Goal: Transaction & Acquisition: Purchase product/service

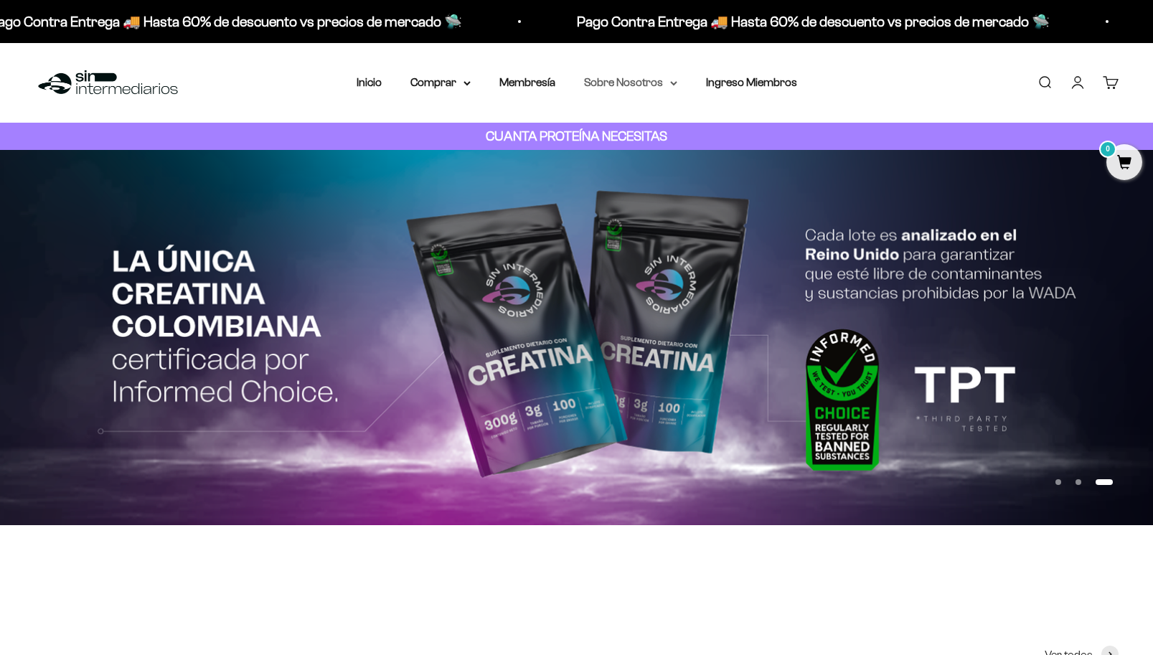
click at [645, 85] on summary "Sobre Nosotros" at bounding box center [630, 82] width 93 height 19
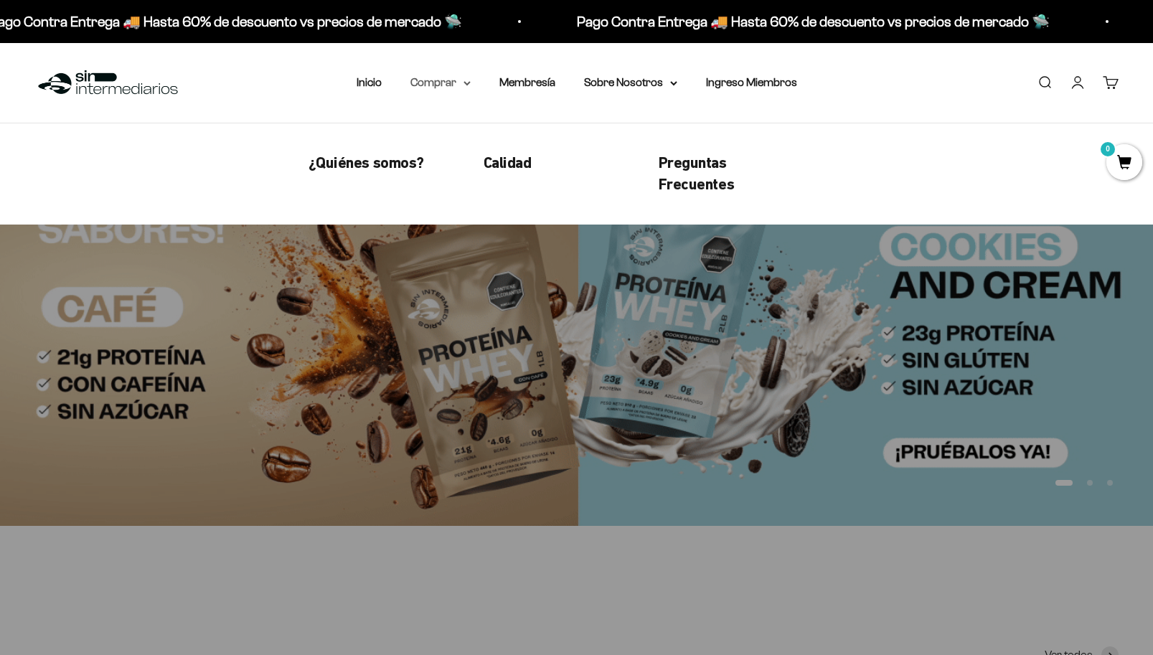
click at [452, 85] on summary "Comprar" at bounding box center [441, 82] width 60 height 19
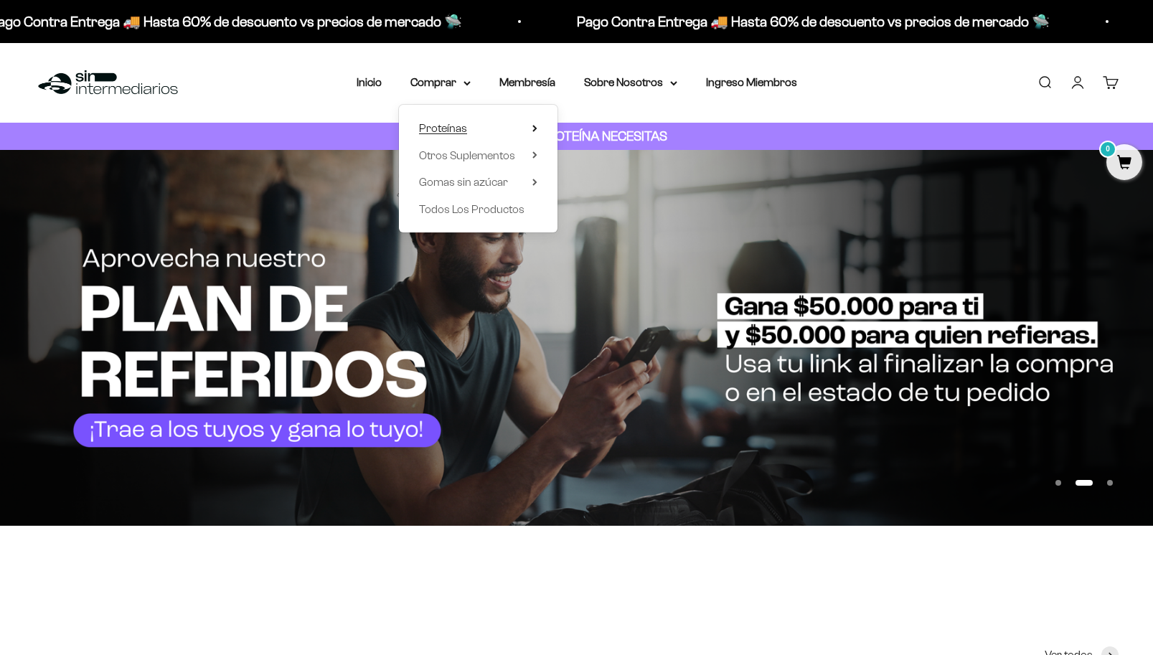
click at [533, 128] on icon at bounding box center [535, 128] width 5 height 7
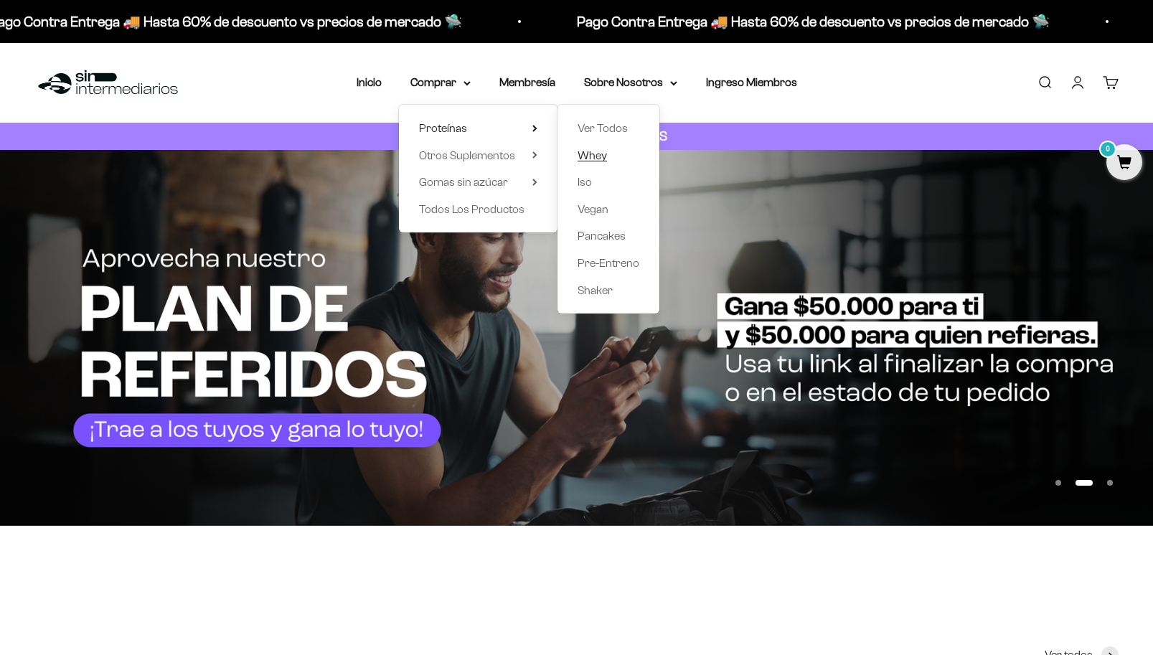
click at [600, 155] on span "Whey" at bounding box center [592, 155] width 29 height 12
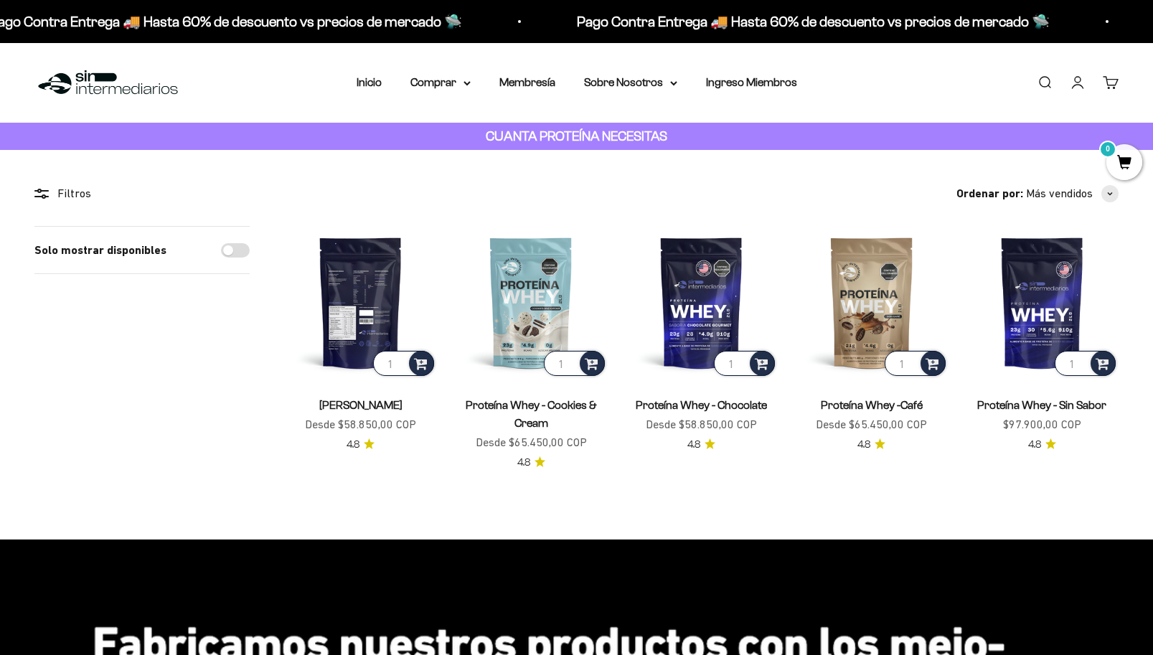
click at [376, 311] on img at bounding box center [360, 302] width 153 height 153
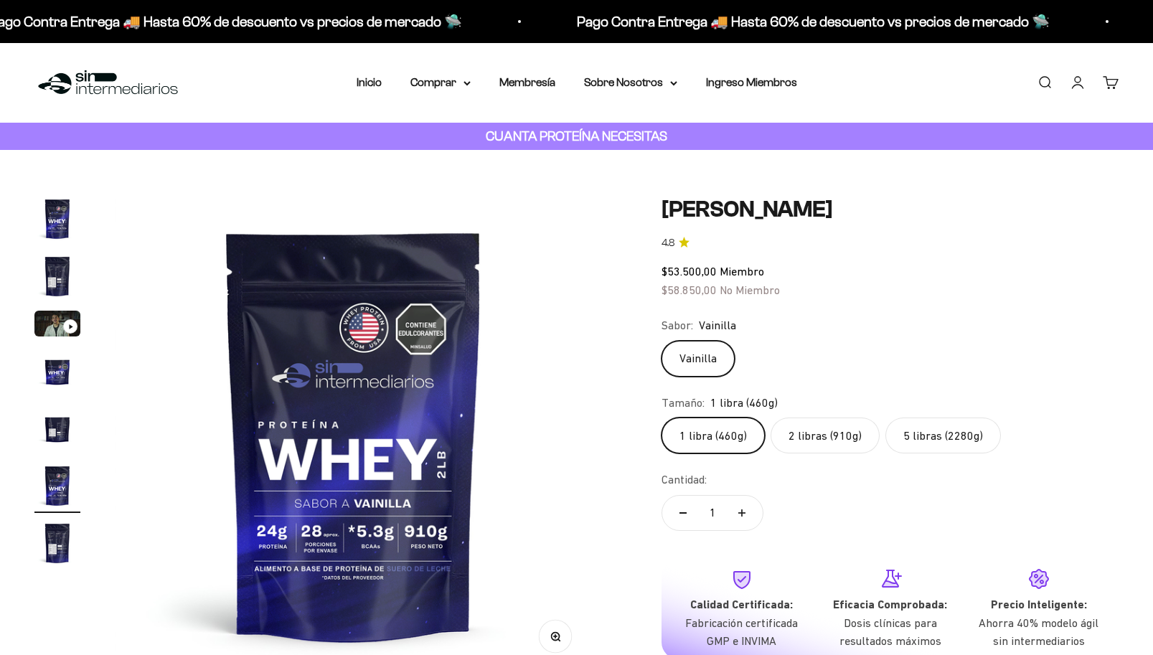
click at [937, 434] on label "5 libras (2280g)" at bounding box center [944, 436] width 116 height 36
click at [662, 418] on input "5 libras (2280g)" at bounding box center [661, 417] width 1 height 1
radio input "true"
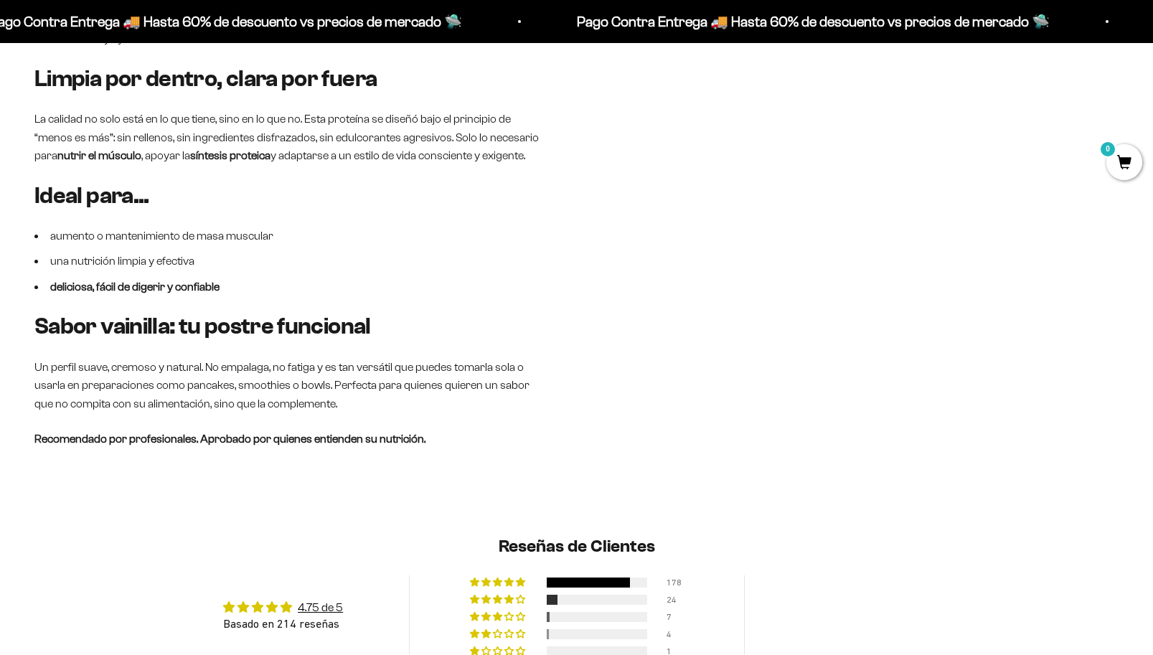
scroll to position [1364, 0]
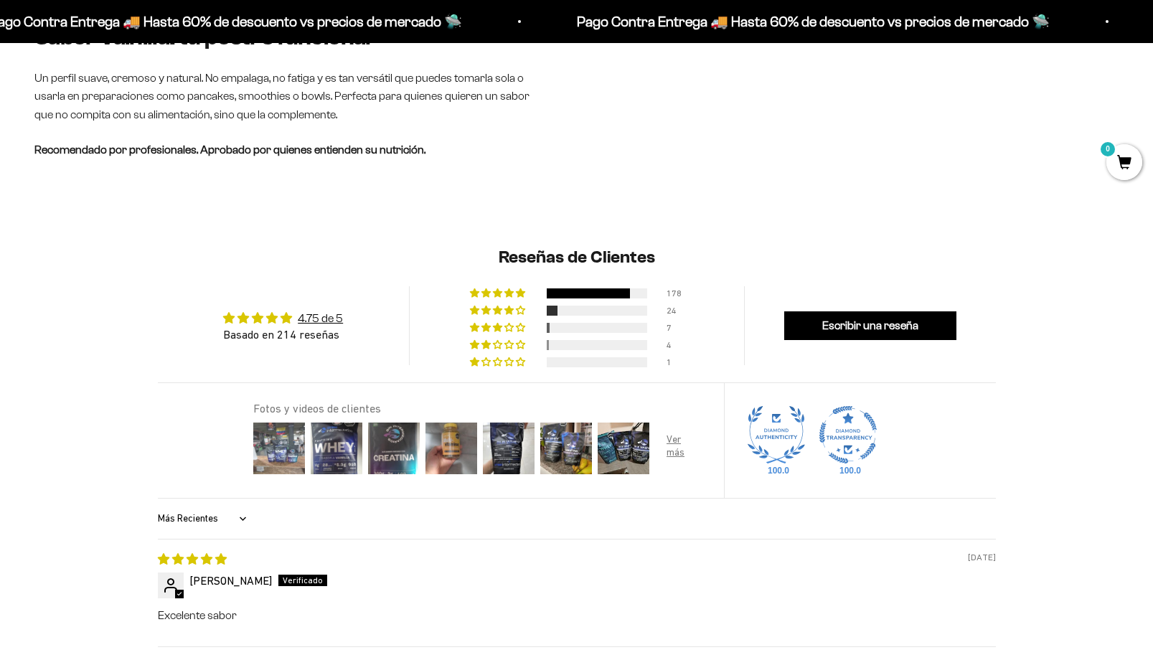
click at [275, 458] on img at bounding box center [278, 448] width 57 height 57
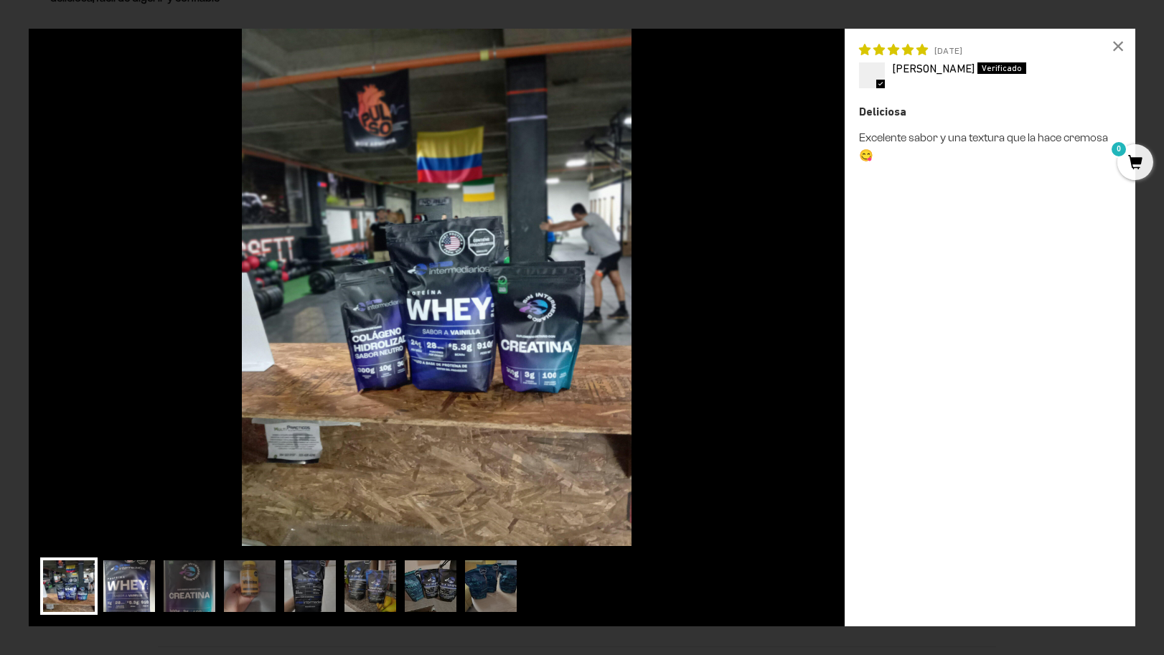
click at [124, 592] on img at bounding box center [128, 586] width 57 height 57
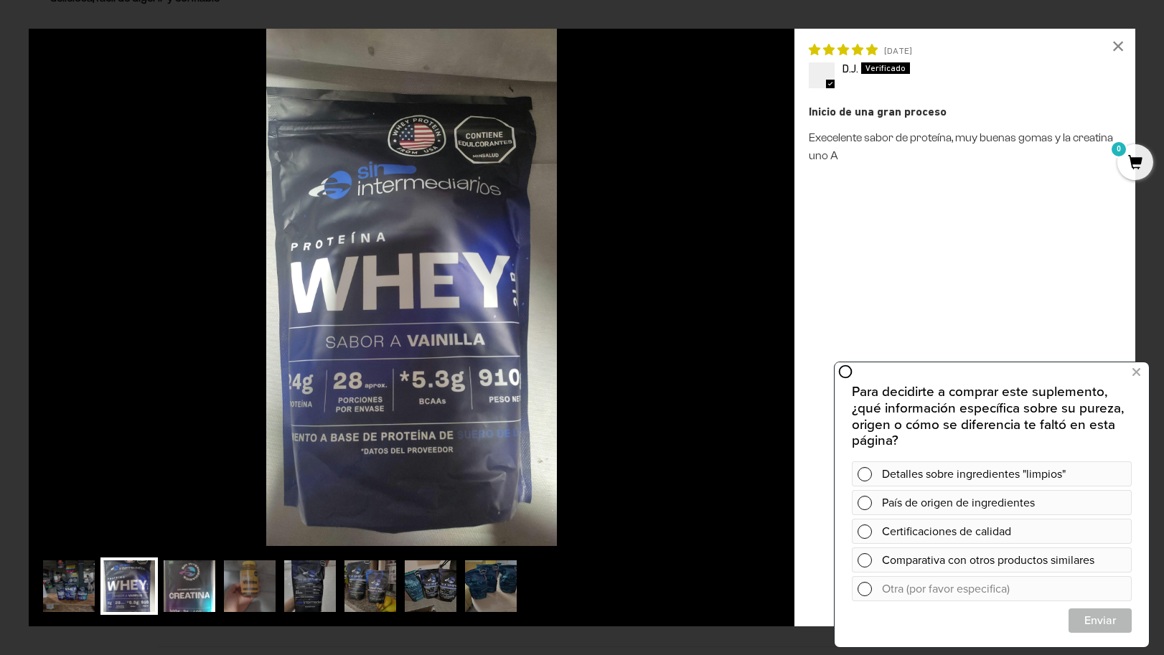
click at [178, 588] on img at bounding box center [189, 586] width 57 height 57
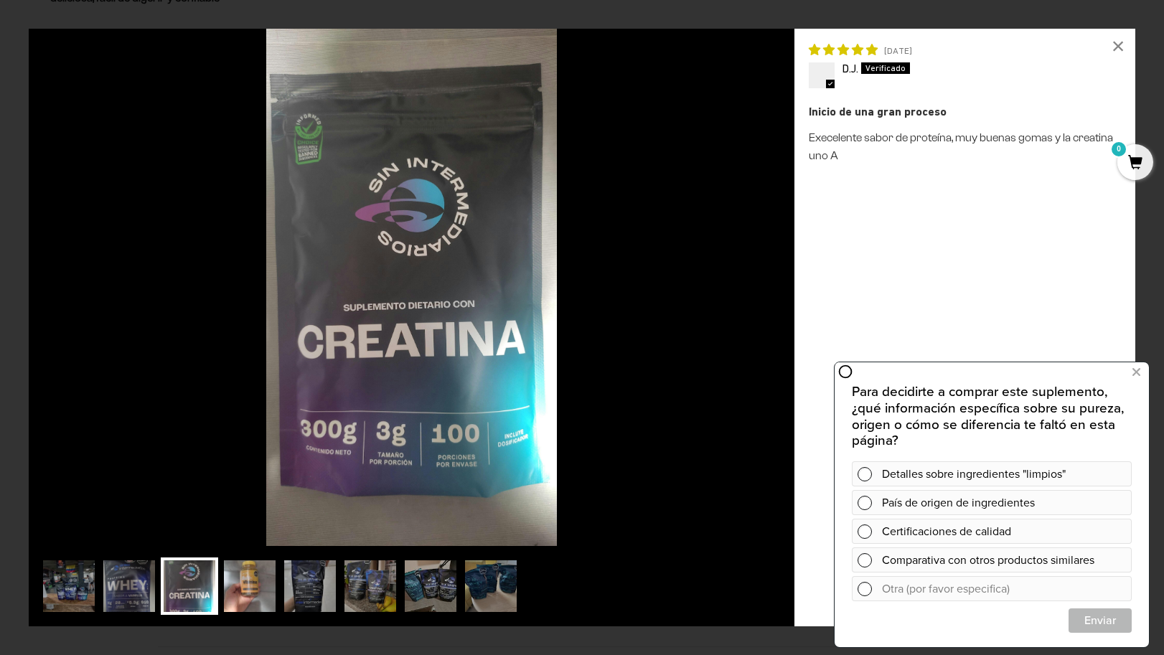
click at [242, 594] on img at bounding box center [249, 586] width 57 height 57
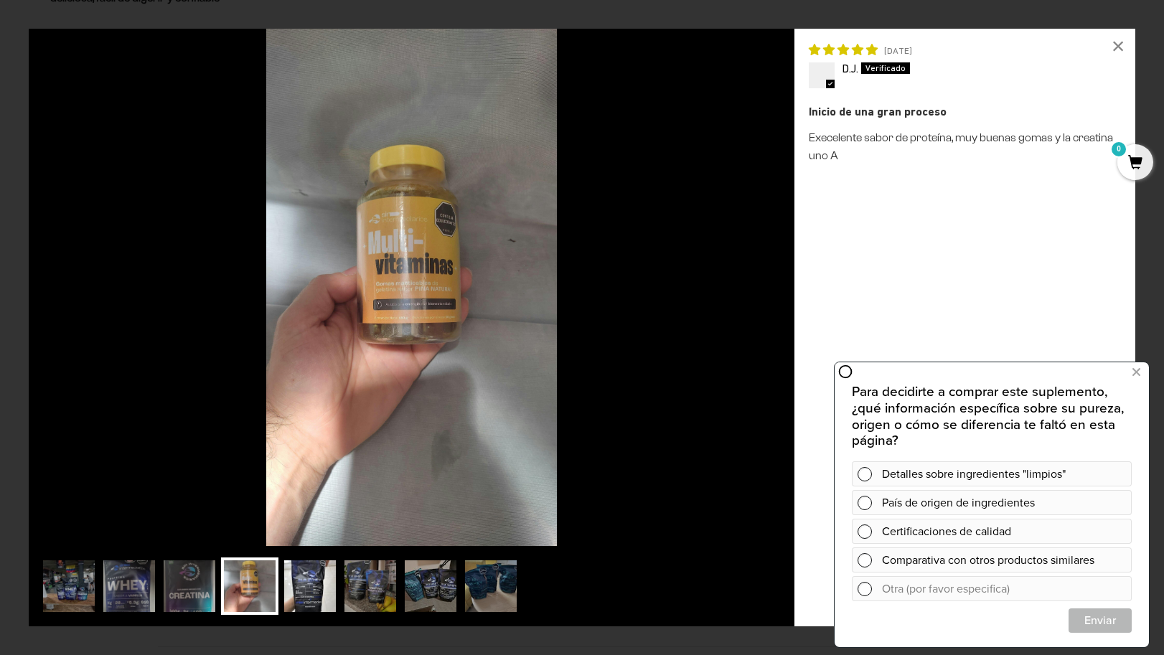
click at [288, 605] on img at bounding box center [309, 586] width 57 height 57
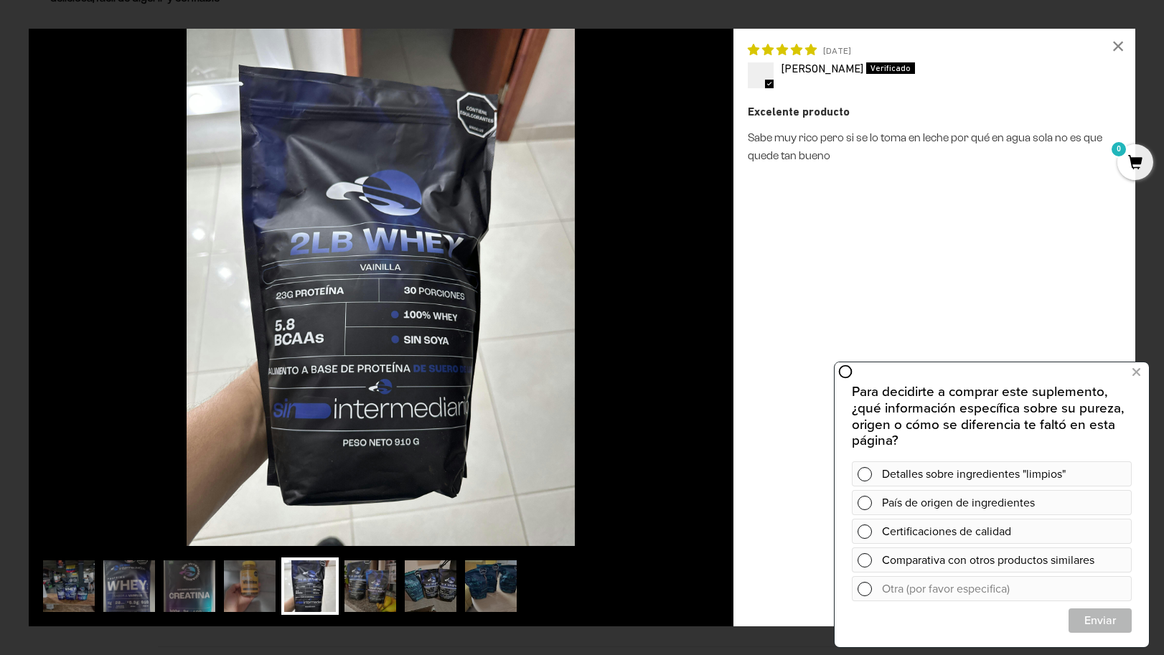
click at [288, 605] on img at bounding box center [309, 586] width 57 height 57
click at [326, 606] on img at bounding box center [309, 586] width 57 height 57
click at [372, 604] on img at bounding box center [370, 586] width 57 height 57
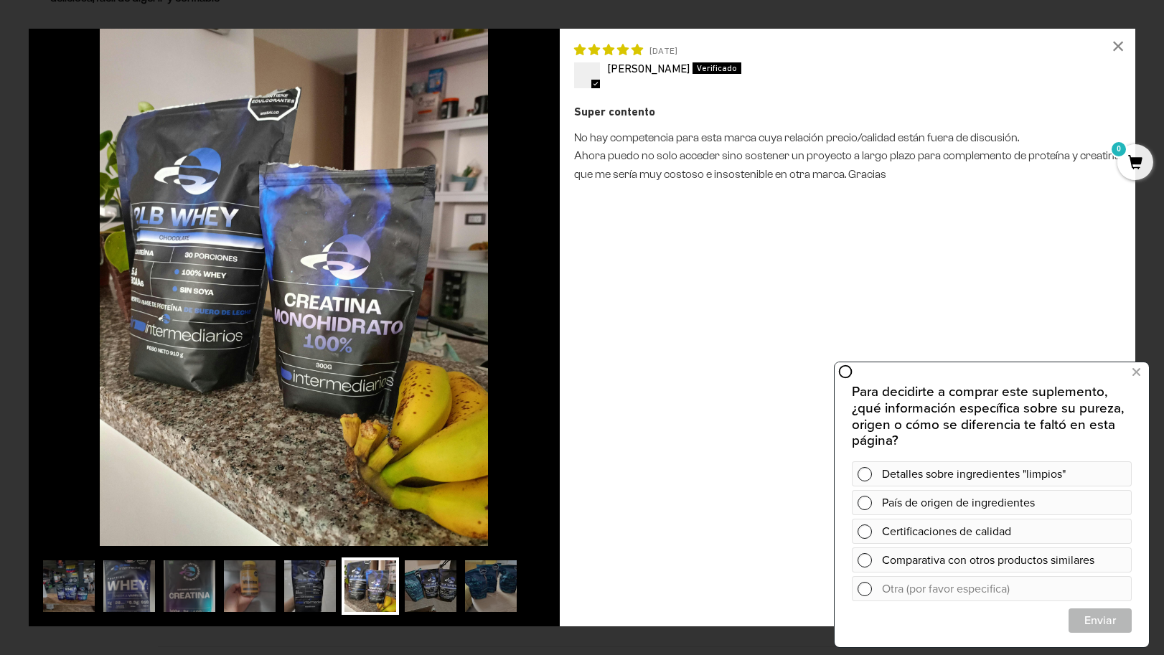
click at [395, 601] on img at bounding box center [370, 586] width 57 height 57
click at [423, 594] on img at bounding box center [430, 586] width 57 height 57
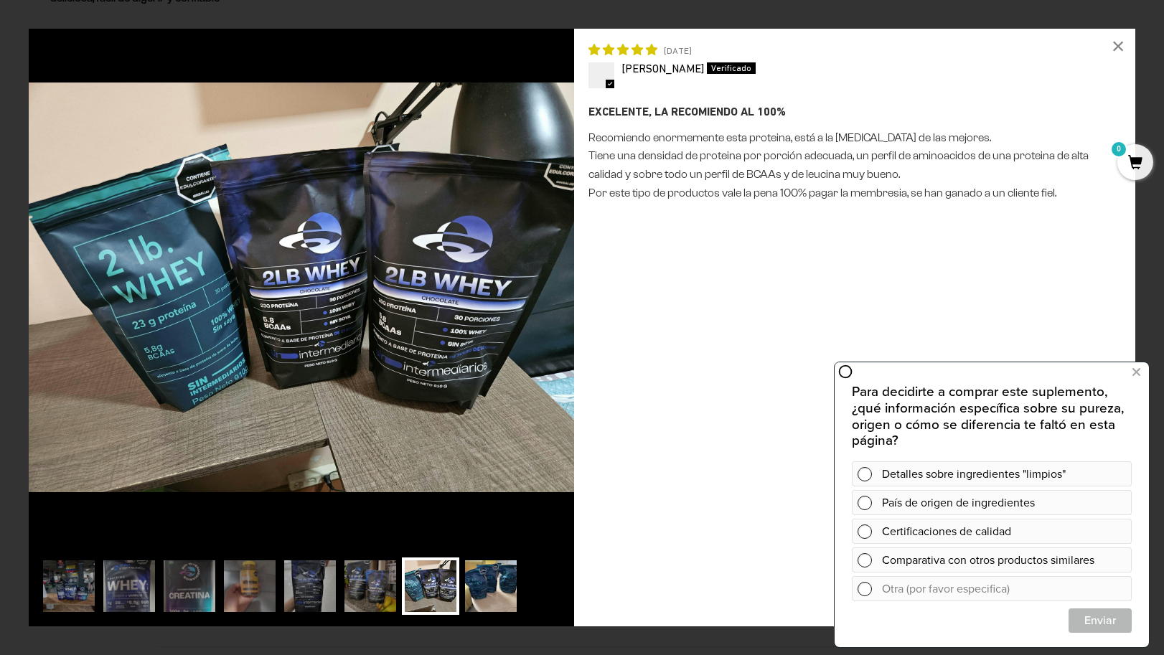
click at [487, 591] on img at bounding box center [490, 586] width 57 height 57
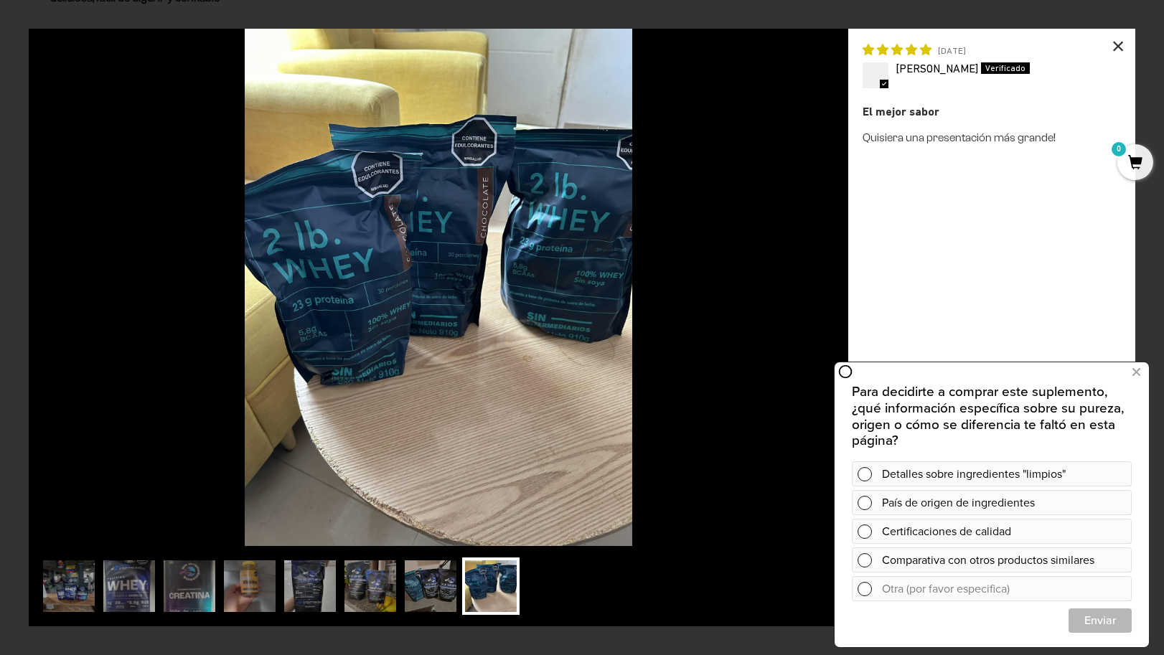
click at [1120, 42] on div "×" at bounding box center [1118, 46] width 34 height 34
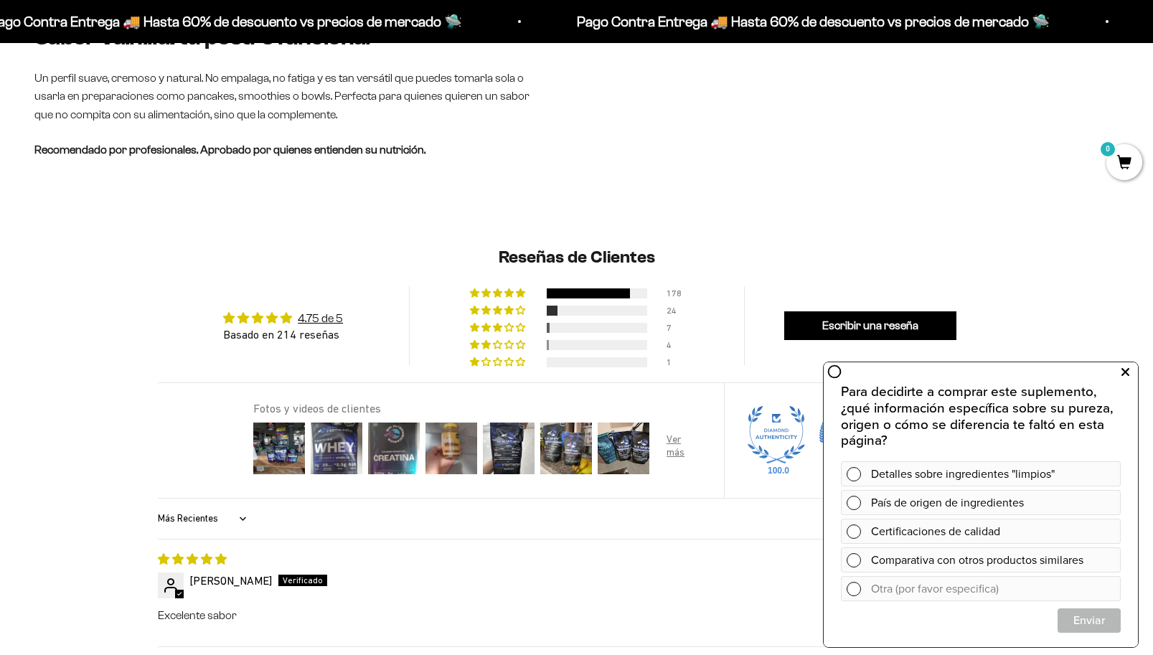
click at [1125, 367] on icon at bounding box center [1126, 372] width 8 height 19
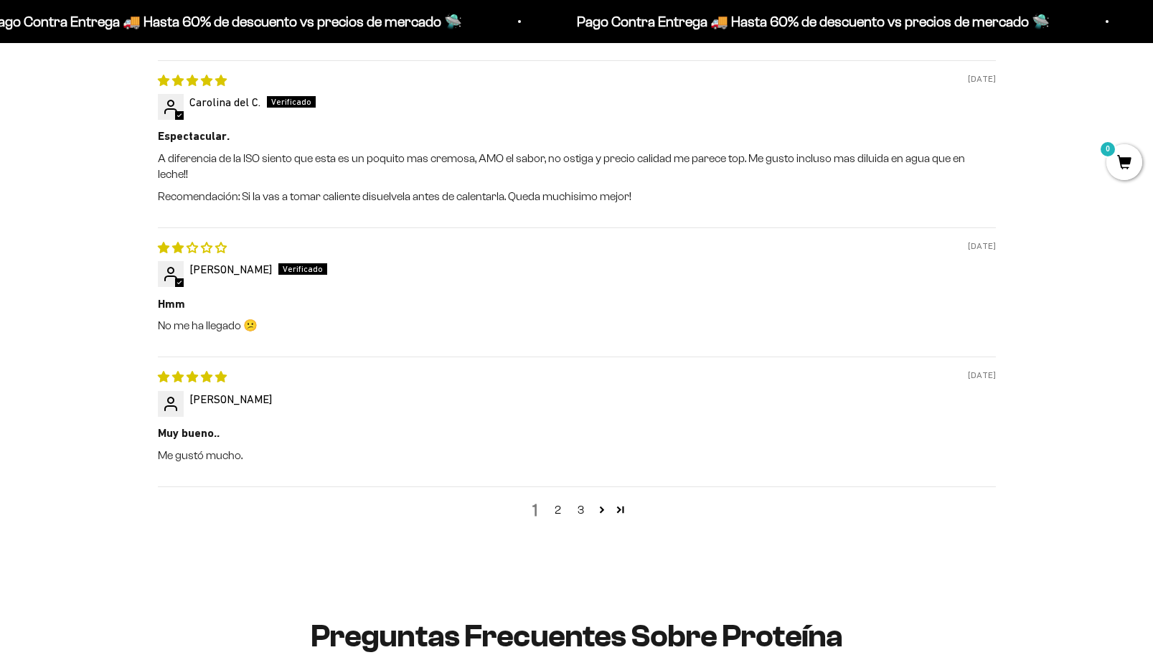
scroll to position [2081, 0]
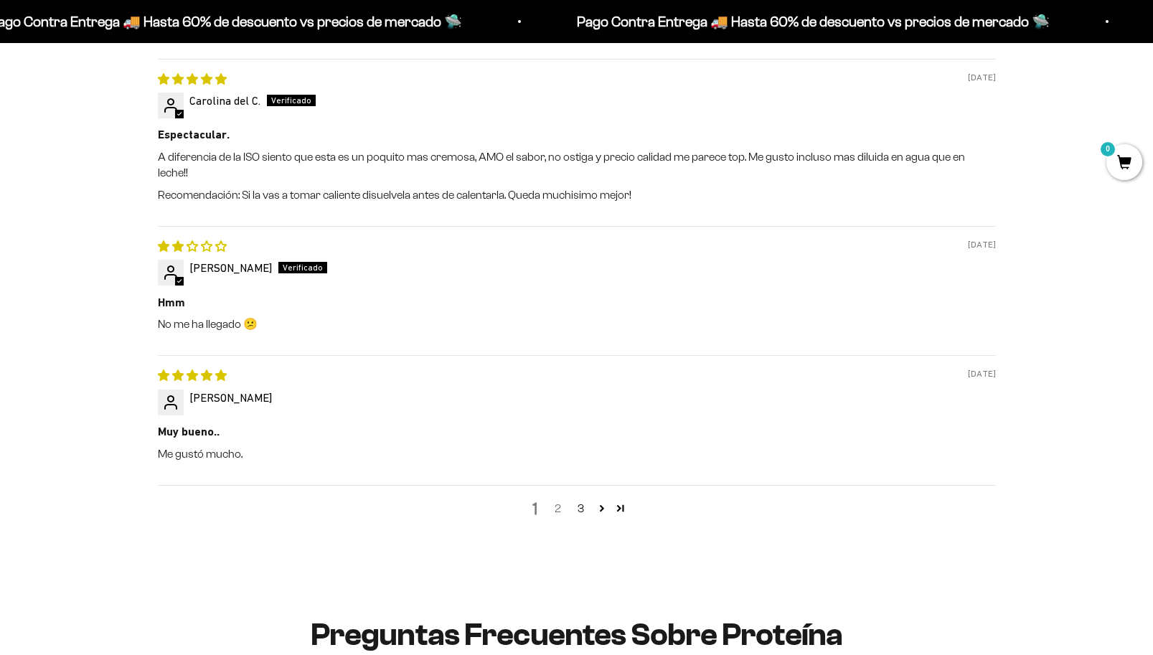
click at [565, 500] on link "2" at bounding box center [558, 508] width 23 height 17
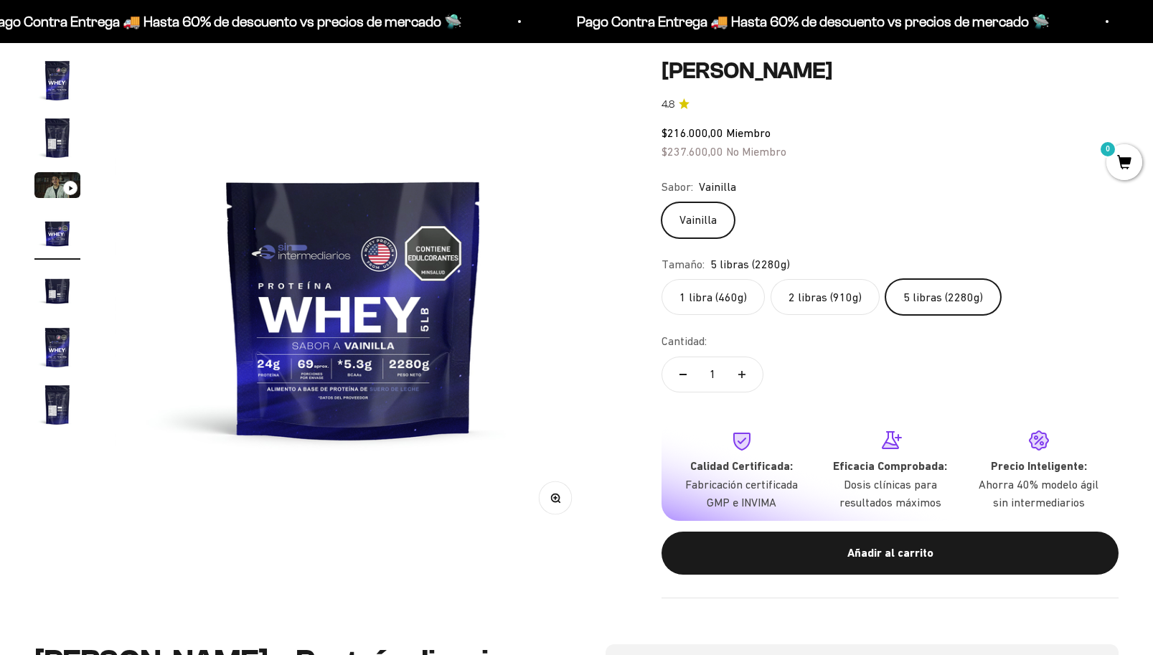
scroll to position [0, 0]
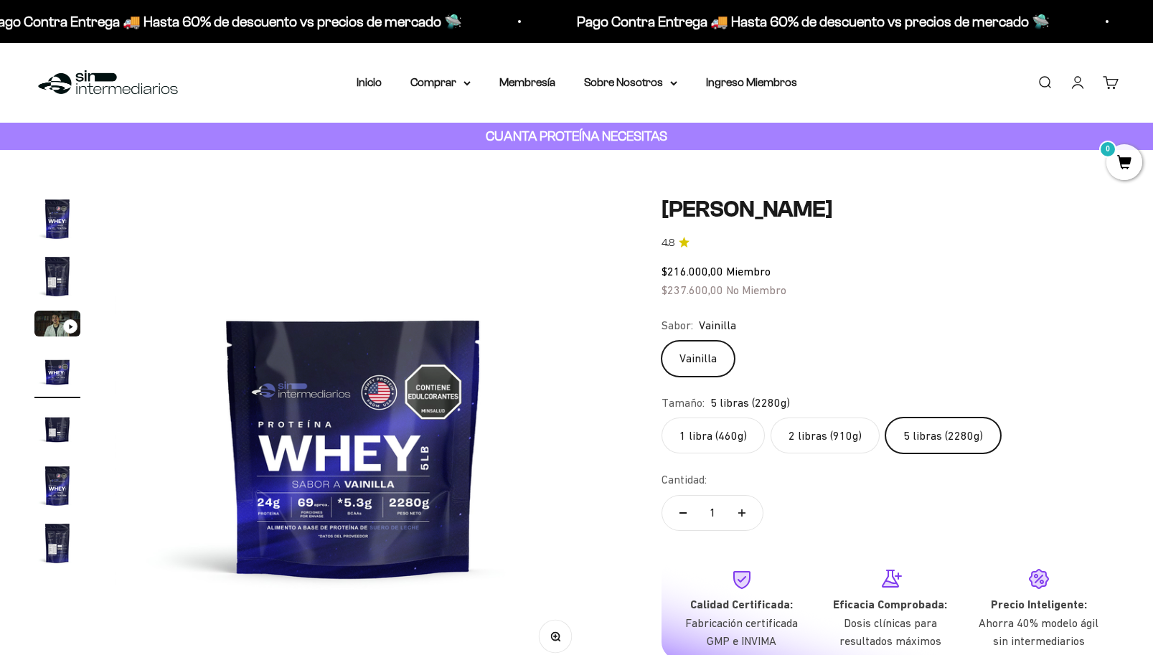
click at [792, 446] on label "2 libras (910g)" at bounding box center [825, 436] width 109 height 36
click at [662, 418] on input "2 libras (910g)" at bounding box center [661, 417] width 1 height 1
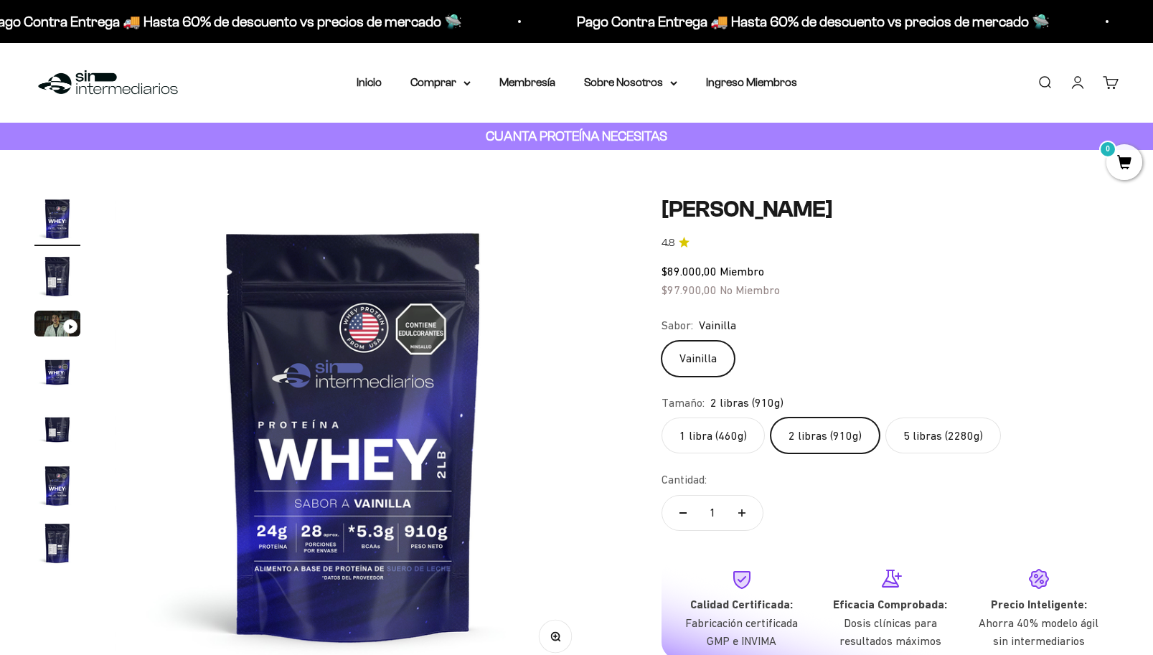
click at [747, 437] on label "1 libra (460g)" at bounding box center [713, 436] width 103 height 36
click at [662, 418] on input "1 libra (460g)" at bounding box center [661, 417] width 1 height 1
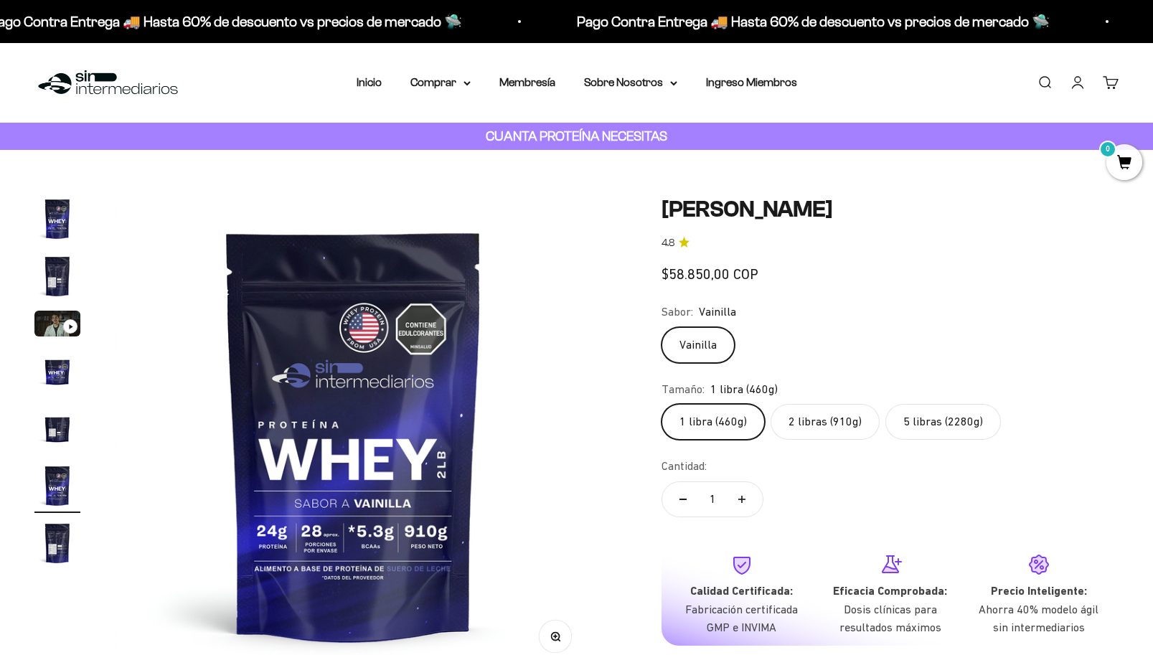
scroll to position [0, 2477]
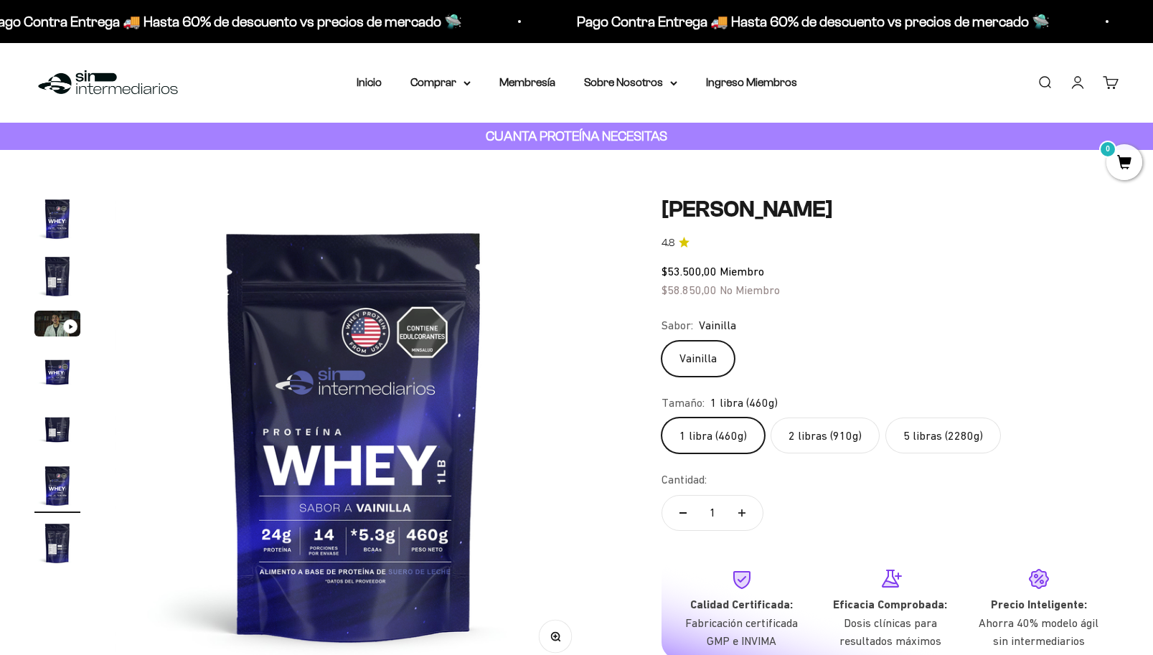
click at [810, 435] on label "2 libras (910g)" at bounding box center [825, 436] width 109 height 36
click at [662, 418] on input "2 libras (910g)" at bounding box center [661, 417] width 1 height 1
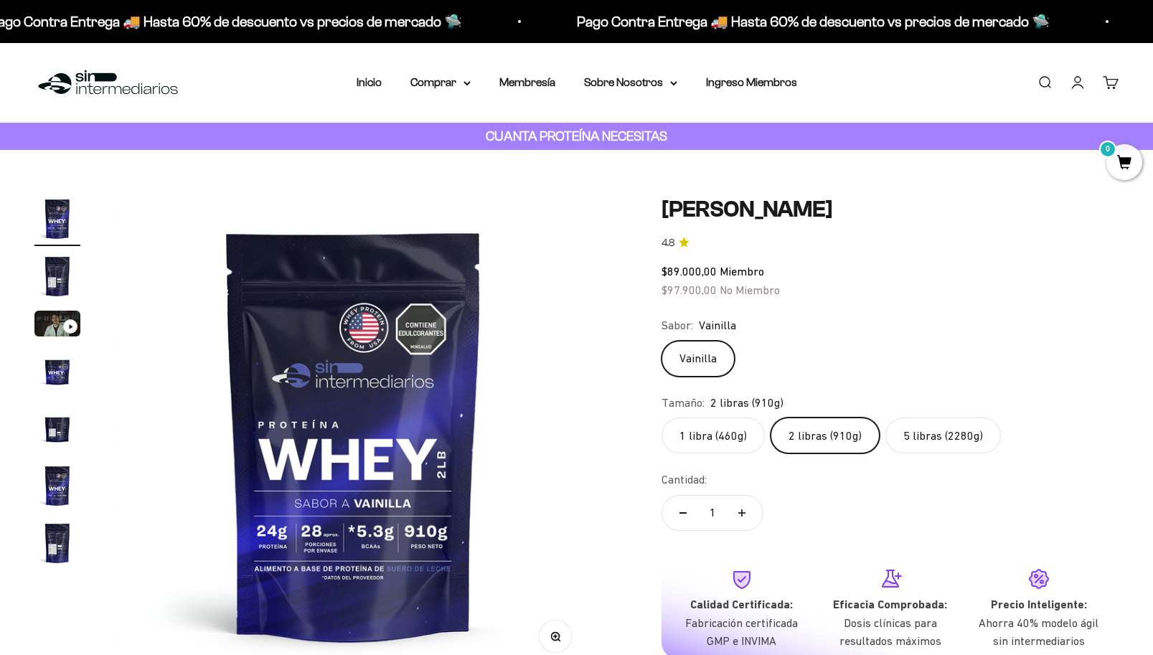
click at [925, 439] on label "5 libras (2280g)" at bounding box center [944, 436] width 116 height 36
click at [662, 418] on input "5 libras (2280g)" at bounding box center [661, 417] width 1 height 1
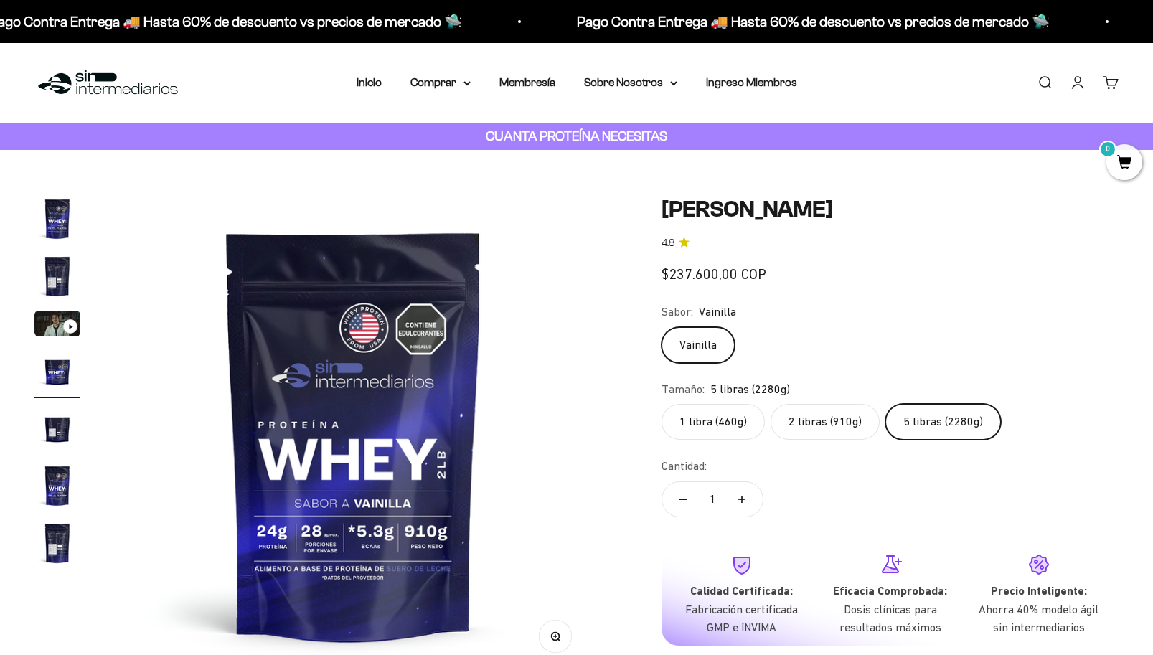
scroll to position [0, 1486]
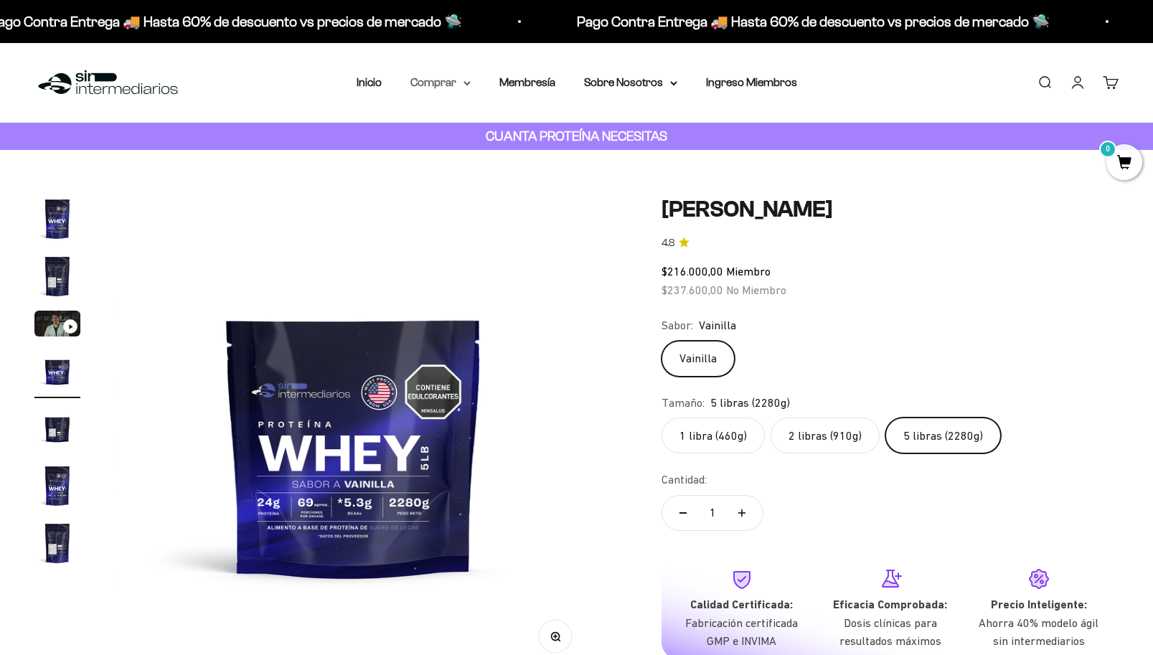
click at [454, 80] on summary "Comprar" at bounding box center [441, 82] width 60 height 19
click at [474, 126] on summary "Proteínas" at bounding box center [478, 128] width 118 height 19
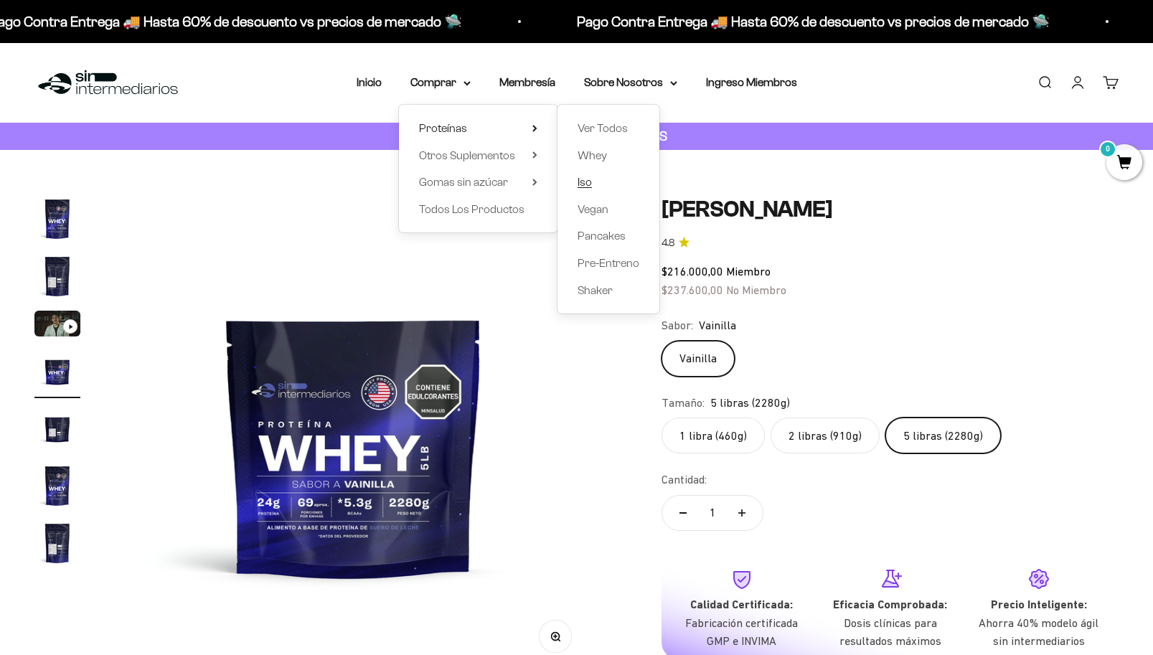
click at [591, 187] on span "Iso" at bounding box center [585, 182] width 14 height 12
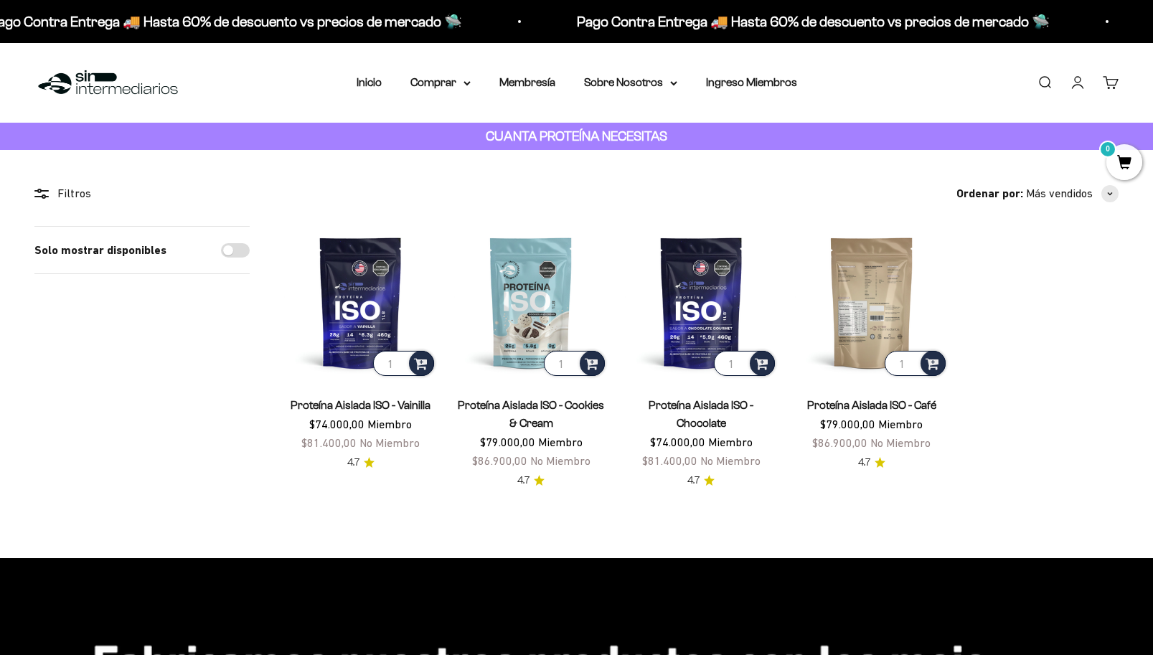
click at [869, 286] on img at bounding box center [871, 302] width 153 height 153
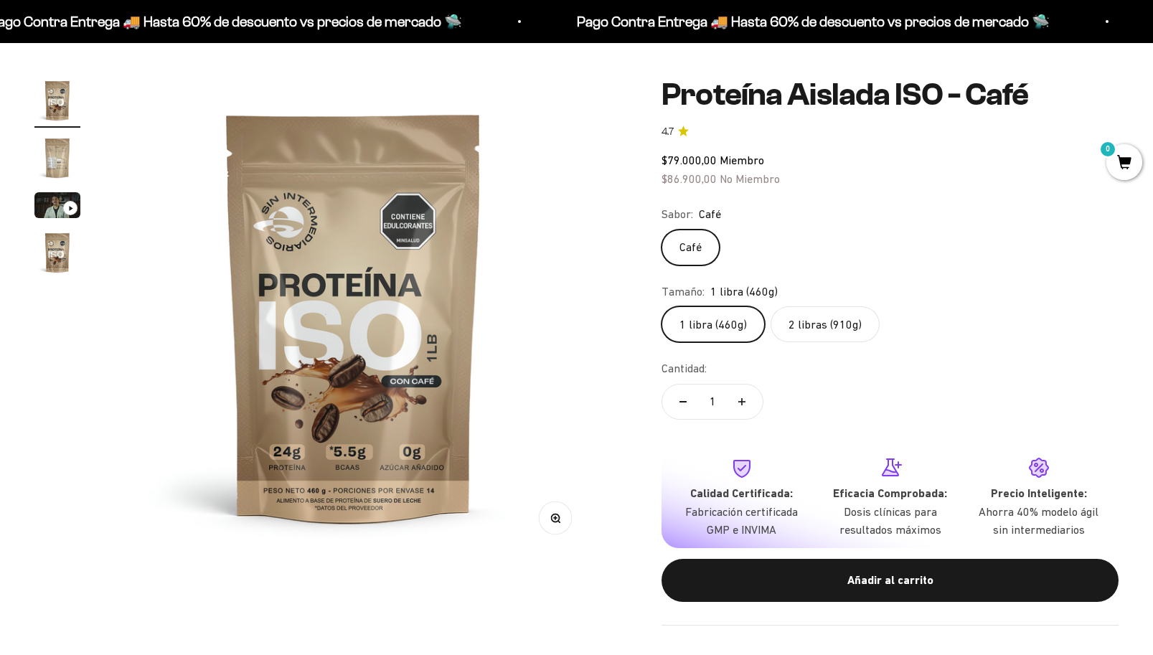
scroll to position [144, 0]
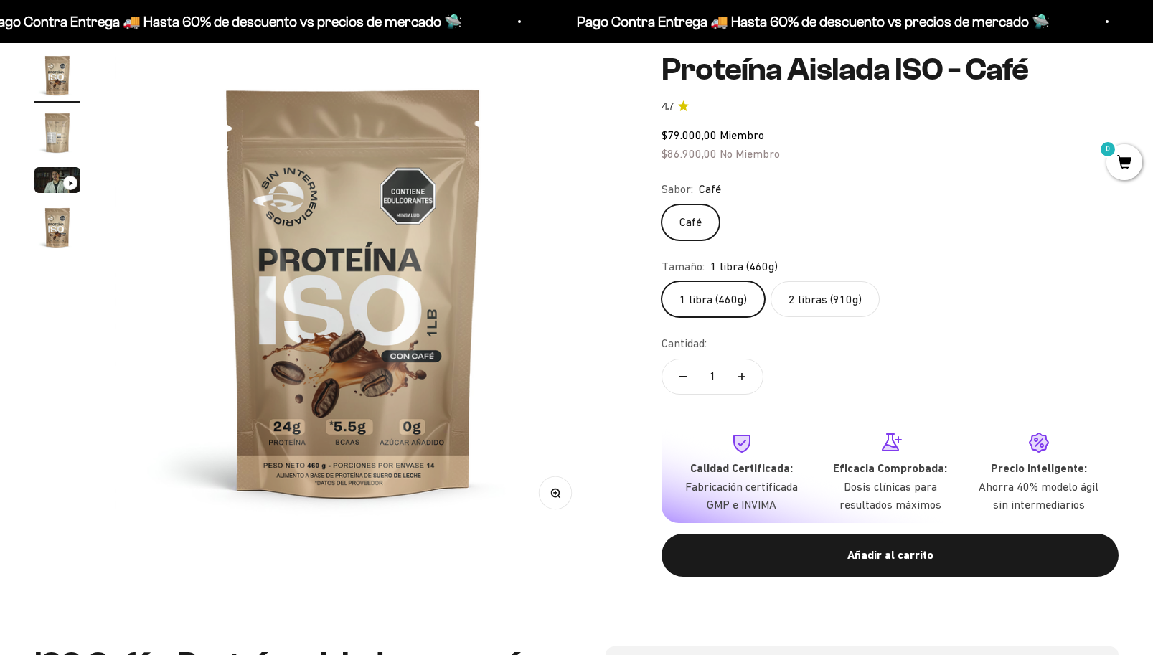
click at [815, 296] on label "2 libras (910g)" at bounding box center [825, 299] width 109 height 36
click at [662, 281] on input "2 libras (910g)" at bounding box center [661, 281] width 1 height 1
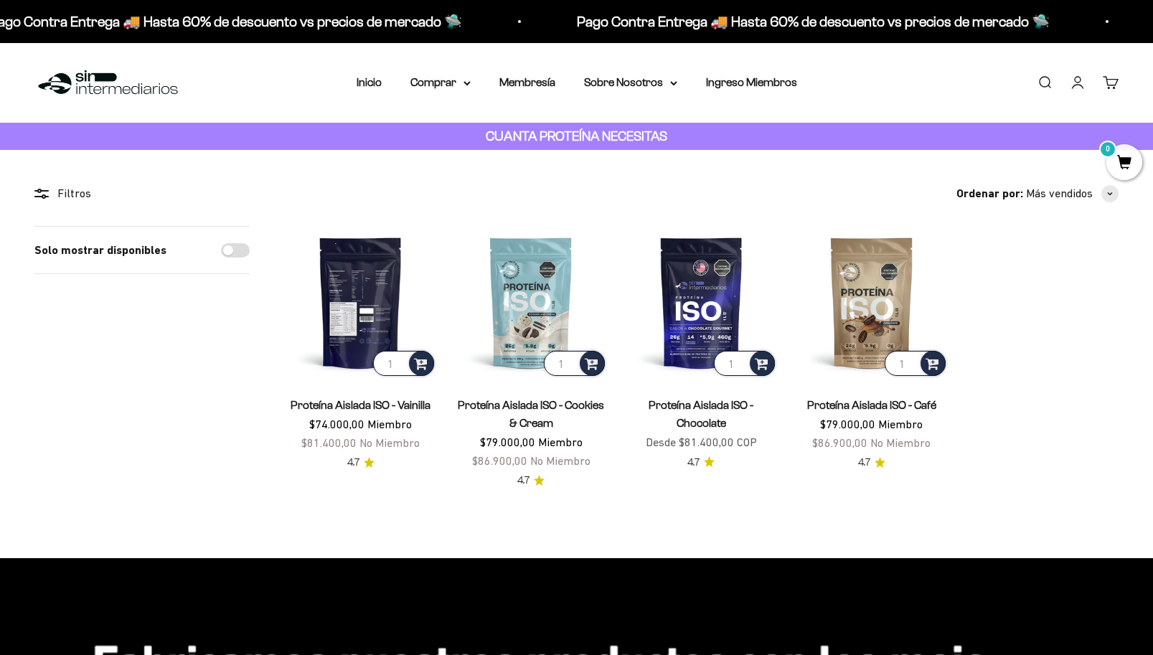
click at [350, 341] on img at bounding box center [360, 302] width 153 height 153
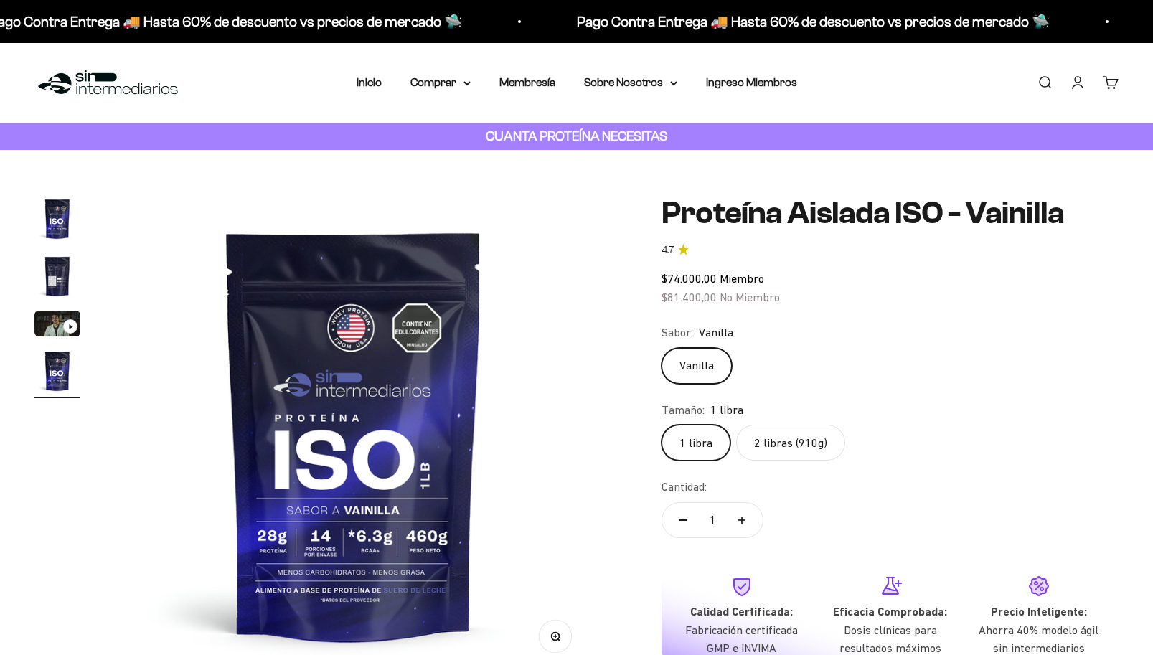
click at [800, 451] on label "2 libras (910g)" at bounding box center [790, 443] width 109 height 36
click at [662, 425] on input "2 libras (910g)" at bounding box center [661, 424] width 1 height 1
radio input "true"
click at [460, 86] on summary "Comprar" at bounding box center [441, 82] width 60 height 19
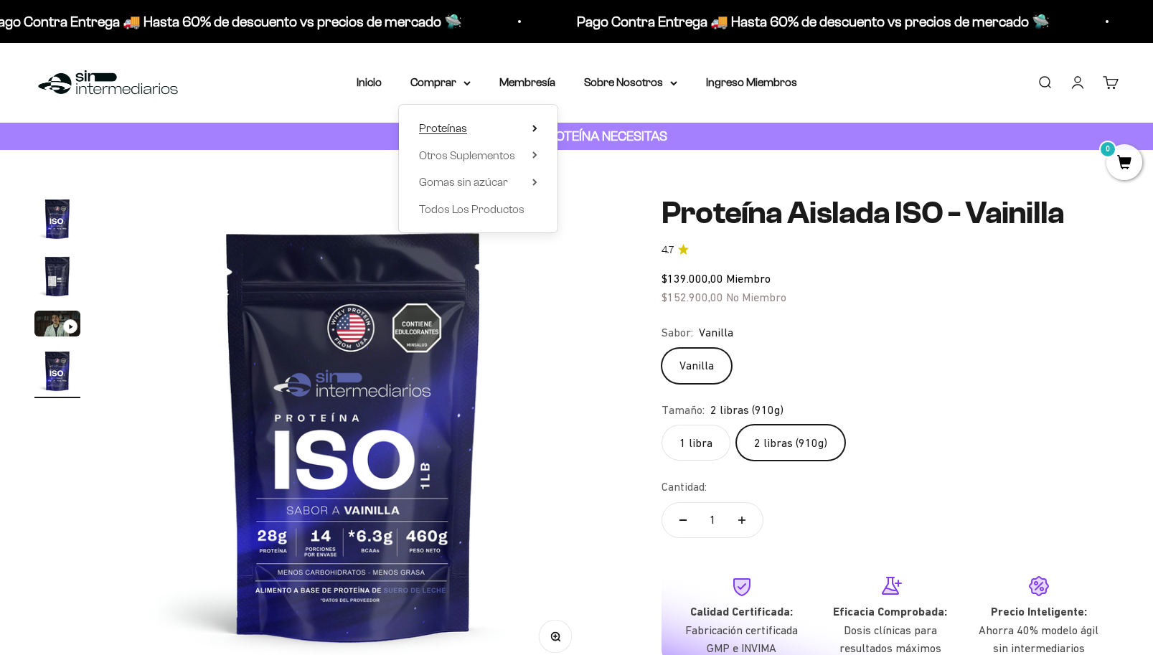
click at [523, 126] on summary "Proteínas" at bounding box center [478, 128] width 118 height 19
click at [617, 133] on span "Ver Todos" at bounding box center [603, 128] width 50 height 12
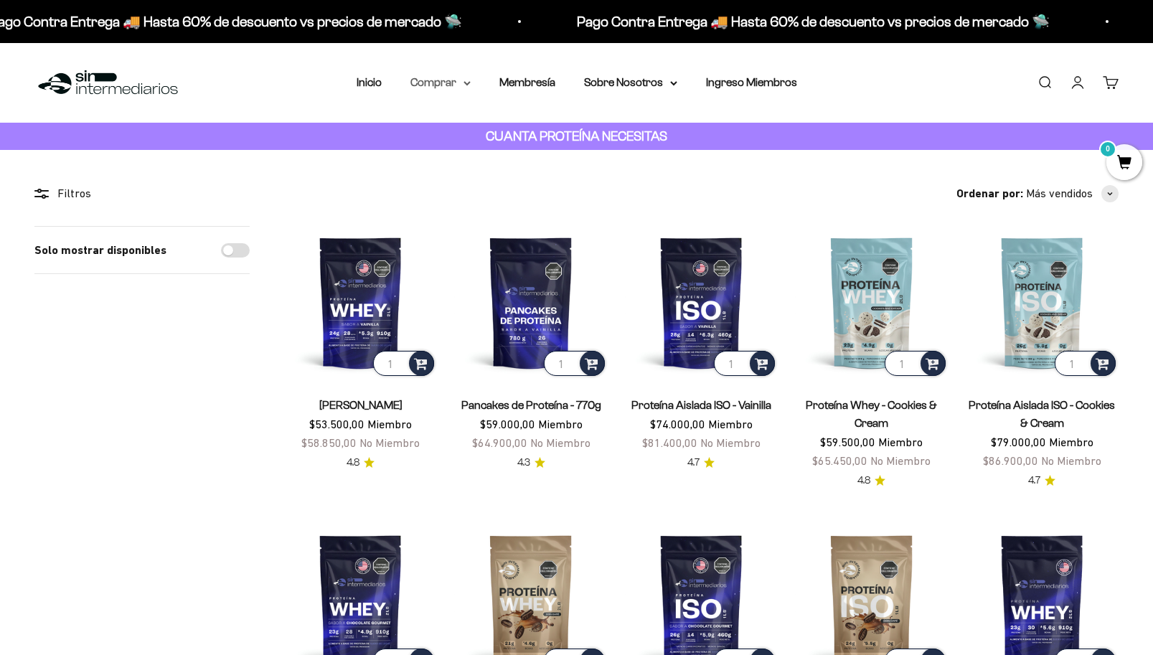
click at [461, 85] on summary "Comprar" at bounding box center [441, 82] width 60 height 19
click at [533, 156] on icon at bounding box center [535, 154] width 5 height 7
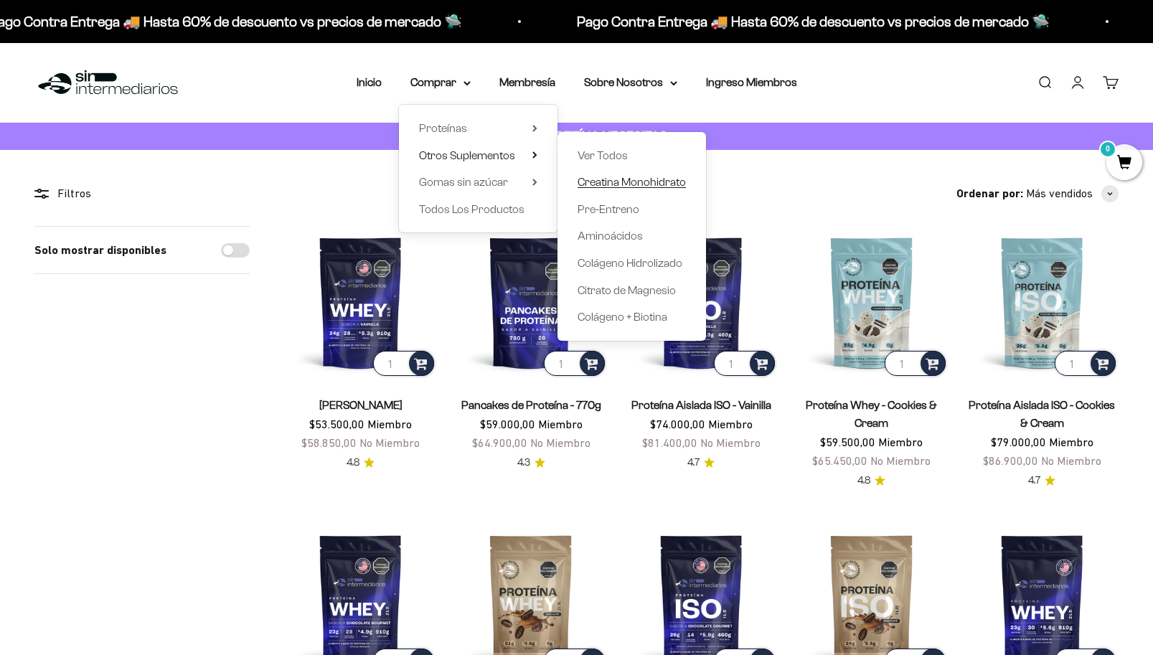
click at [608, 182] on span "Creatina Monohidrato" at bounding box center [632, 182] width 108 height 12
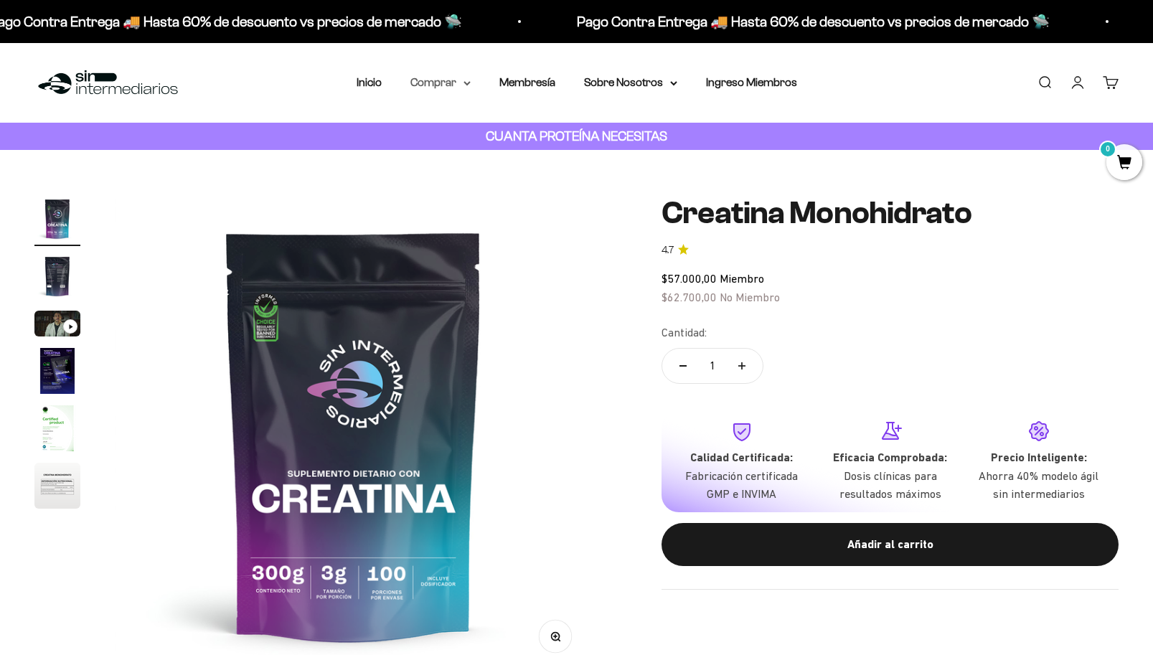
click at [449, 92] on summary "Comprar" at bounding box center [441, 82] width 60 height 19
click at [524, 132] on summary "Proteínas" at bounding box center [478, 128] width 118 height 19
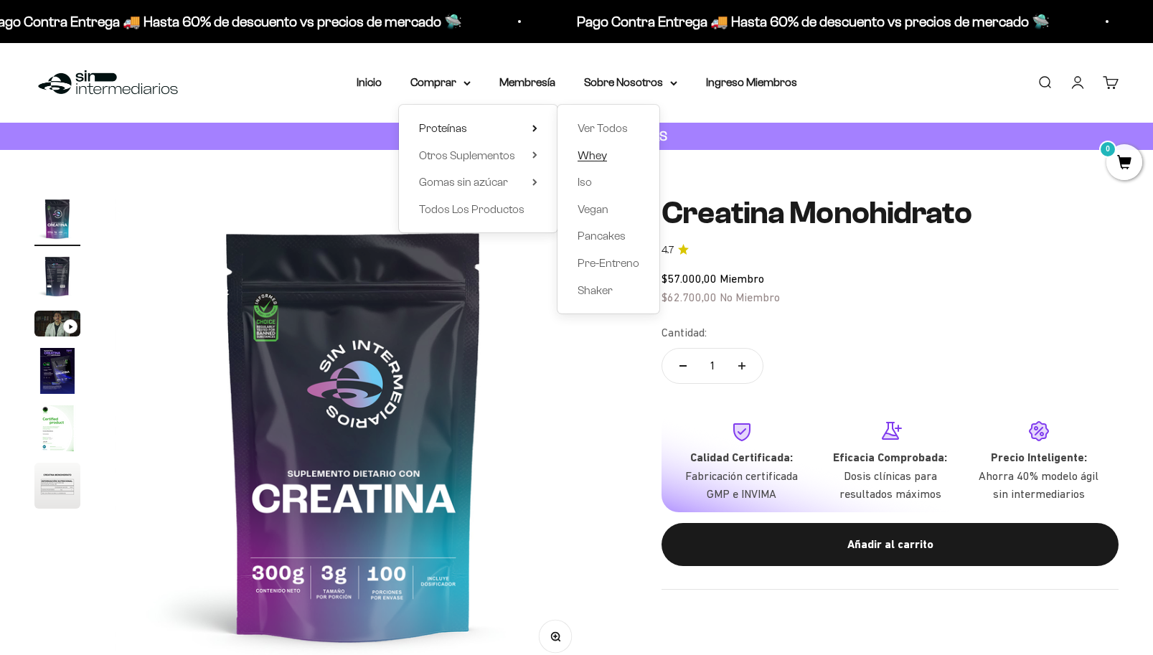
click at [586, 155] on span "Whey" at bounding box center [592, 155] width 29 height 12
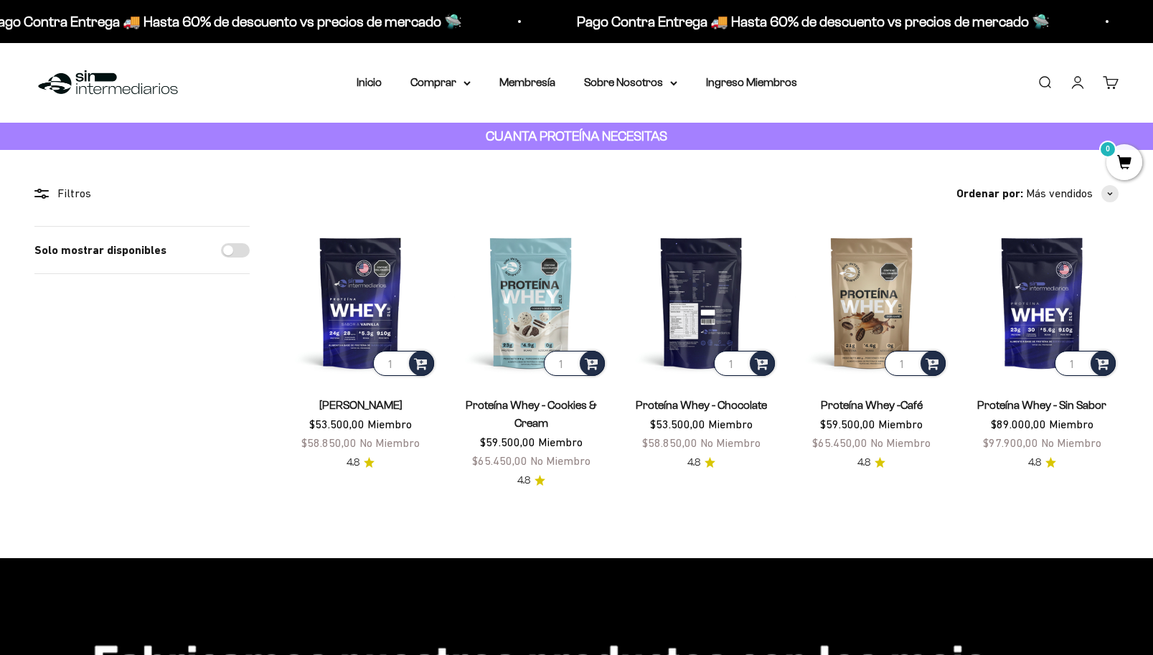
click at [699, 309] on img at bounding box center [701, 302] width 153 height 153
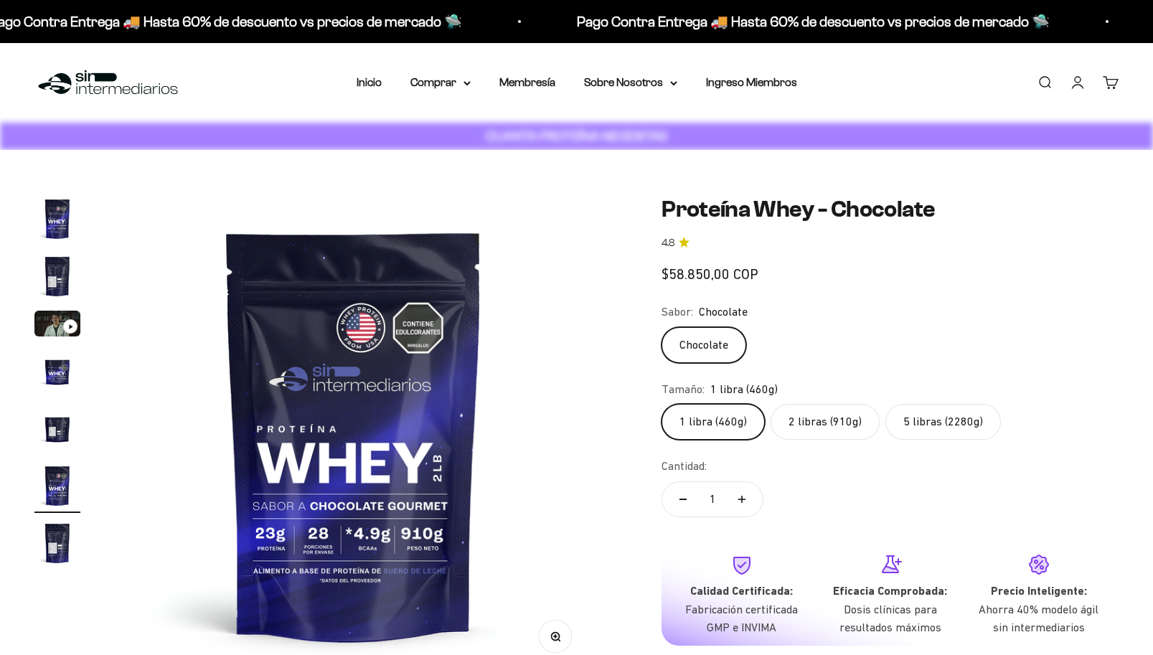
click at [917, 423] on label "5 libras (2280g)" at bounding box center [944, 422] width 116 height 36
click at [662, 404] on input "5 libras (2280g)" at bounding box center [661, 403] width 1 height 1
radio input "true"
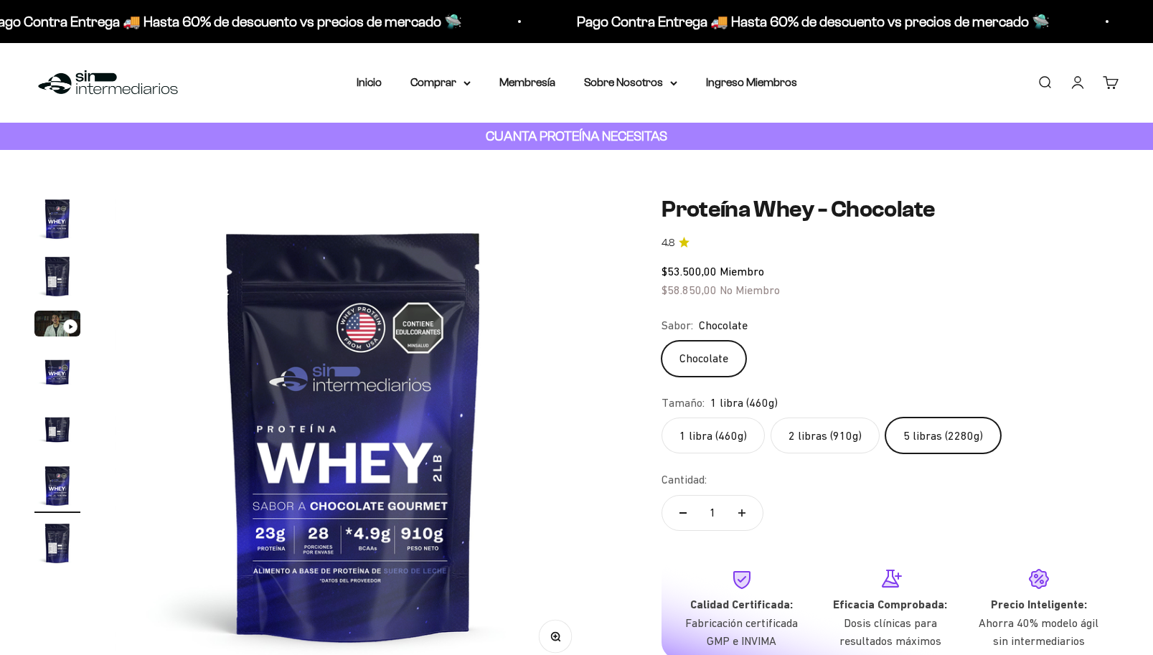
scroll to position [0, 2477]
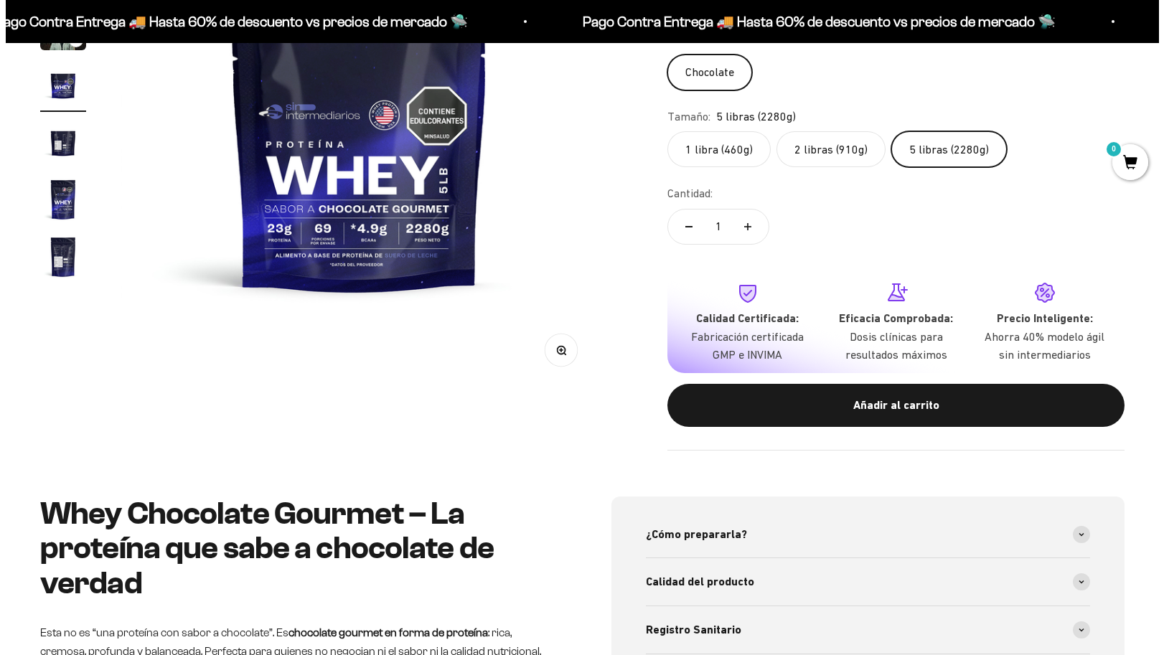
scroll to position [287, 0]
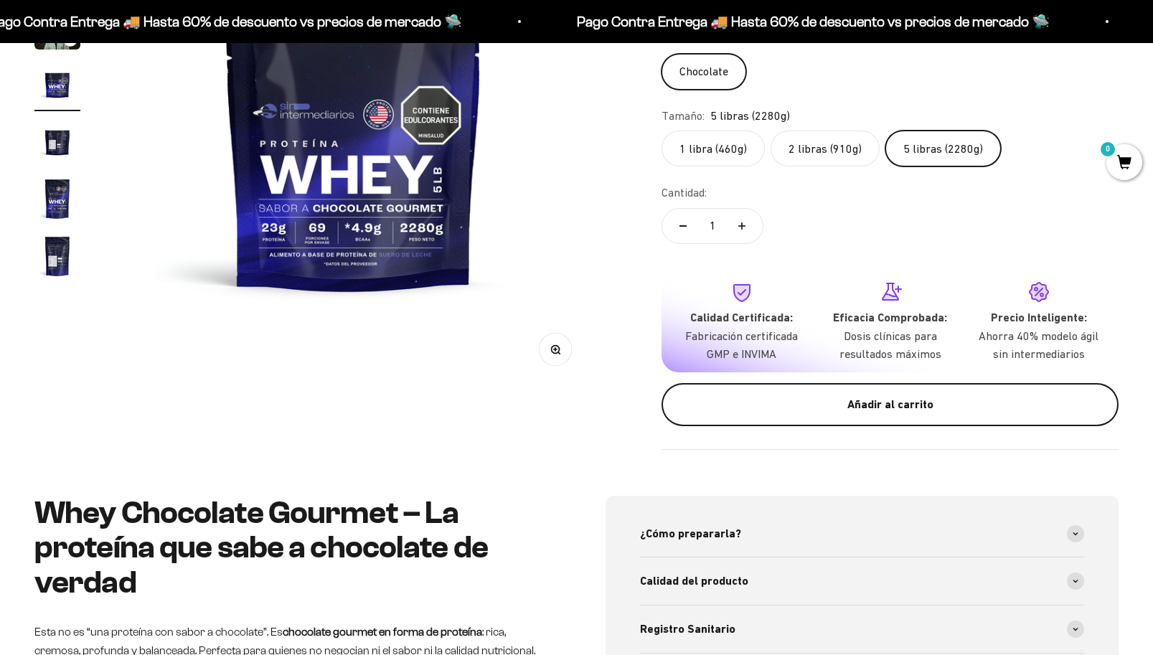
click at [902, 416] on button "Añadir al carrito" at bounding box center [890, 404] width 457 height 43
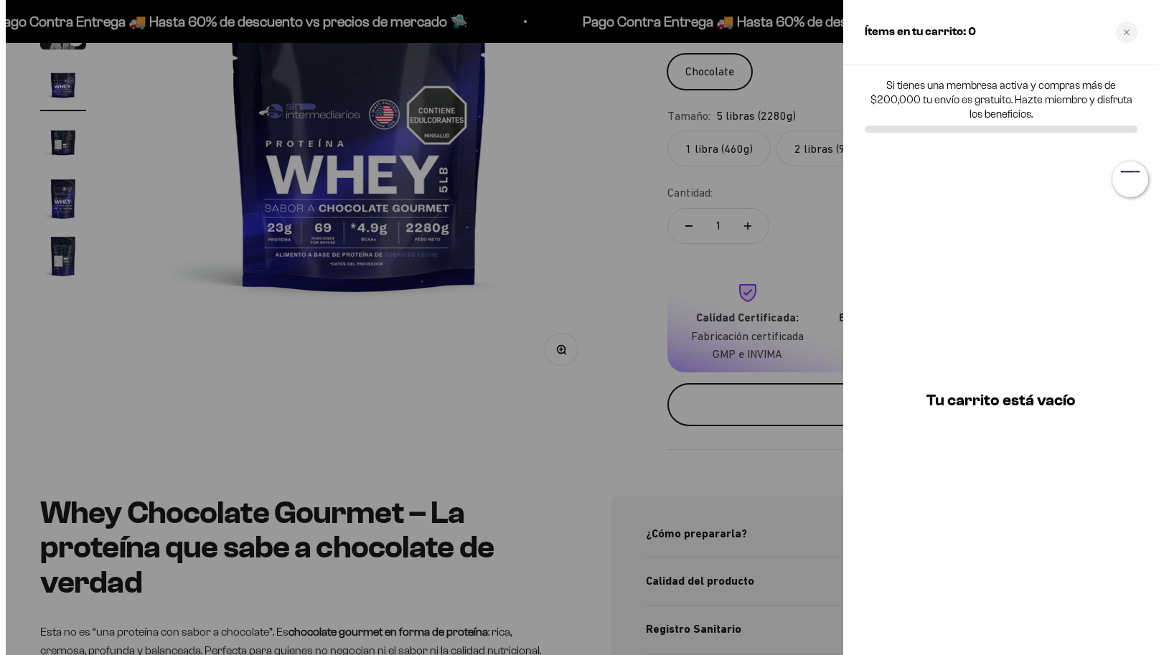
scroll to position [0, 1504]
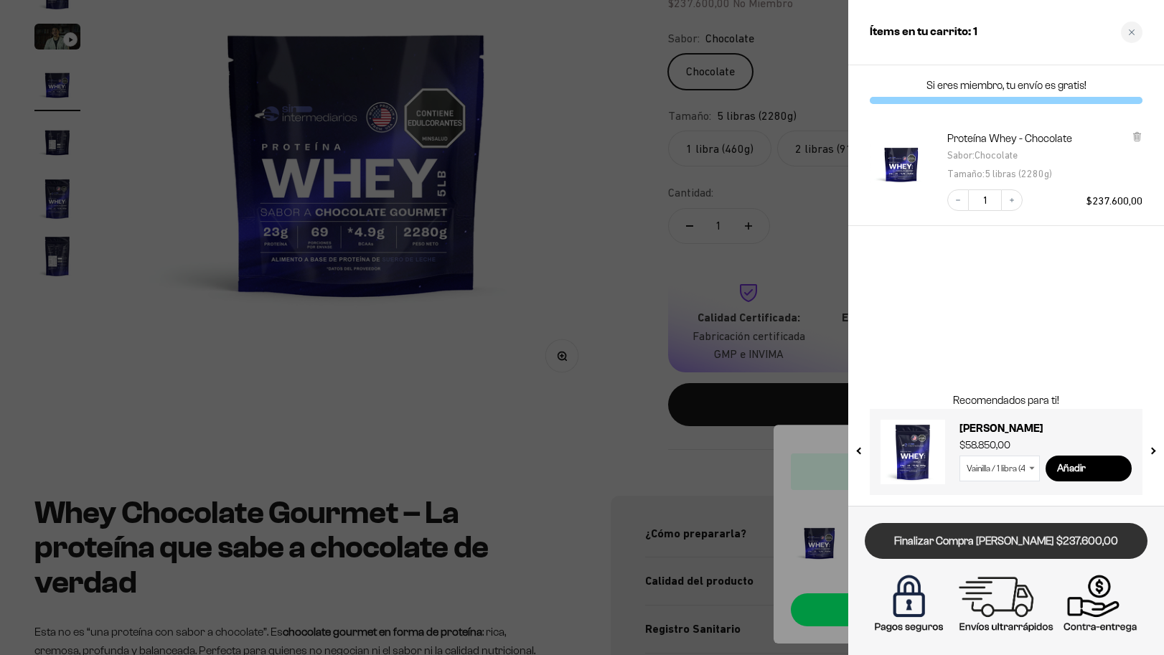
click at [1012, 541] on link "Finalizar Compra [PERSON_NAME] $237.600,00" at bounding box center [1006, 541] width 283 height 37
